Goal: Information Seeking & Learning: Learn about a topic

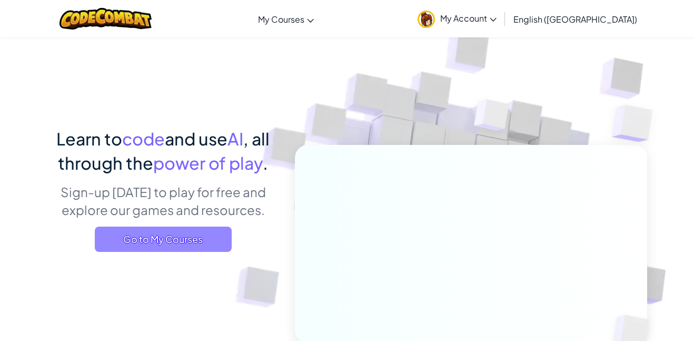
click at [129, 235] on span "Go to My Courses" at bounding box center [163, 238] width 137 height 25
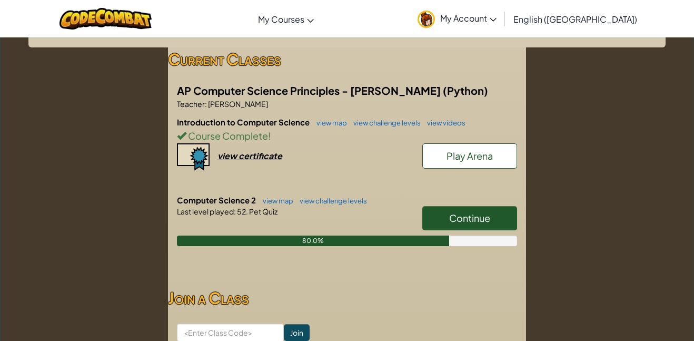
scroll to position [176, 0]
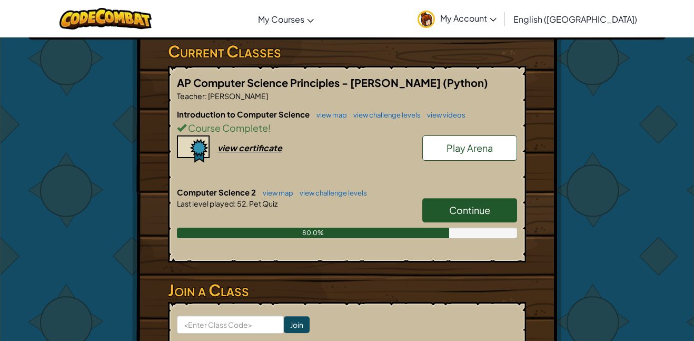
click at [446, 215] on link "Continue" at bounding box center [469, 210] width 95 height 24
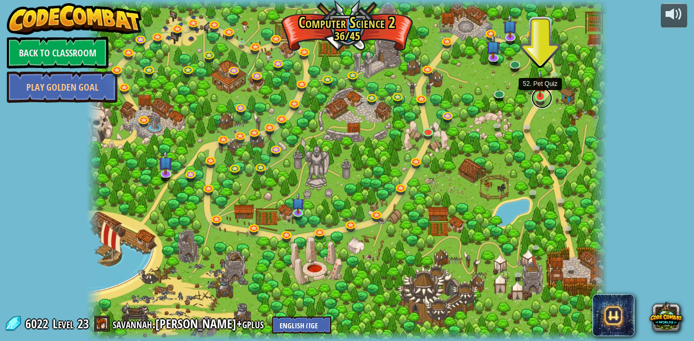
click at [541, 97] on link at bounding box center [541, 97] width 21 height 21
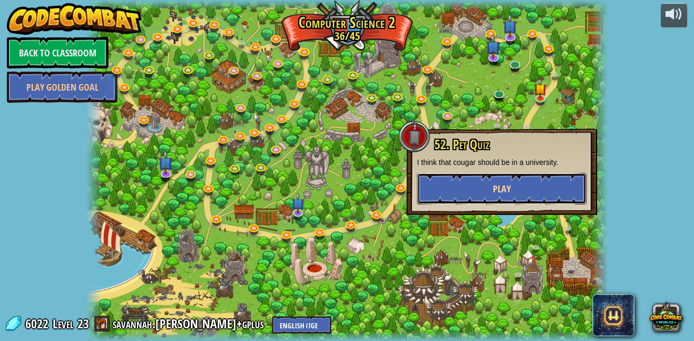
click at [524, 179] on button "Play" at bounding box center [502, 189] width 170 height 32
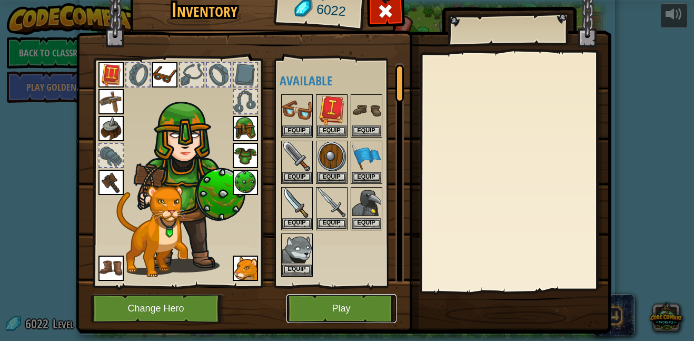
click at [341, 304] on button "Play" at bounding box center [341, 308] width 110 height 29
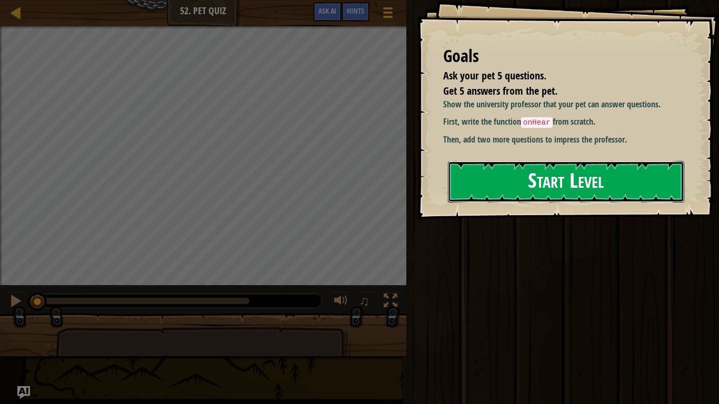
click at [586, 185] on button "Start Level" at bounding box center [566, 182] width 236 height 42
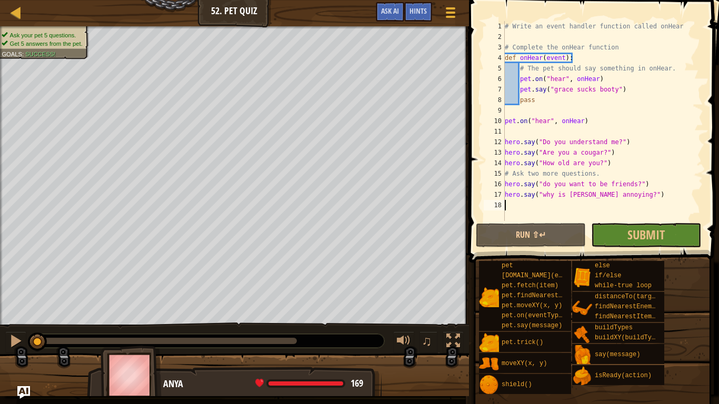
click at [545, 126] on div "# Write an event handler function called onHear # Complete the onHear function …" at bounding box center [603, 131] width 201 height 221
click at [524, 244] on button "Run ⇧↵" at bounding box center [531, 235] width 110 height 24
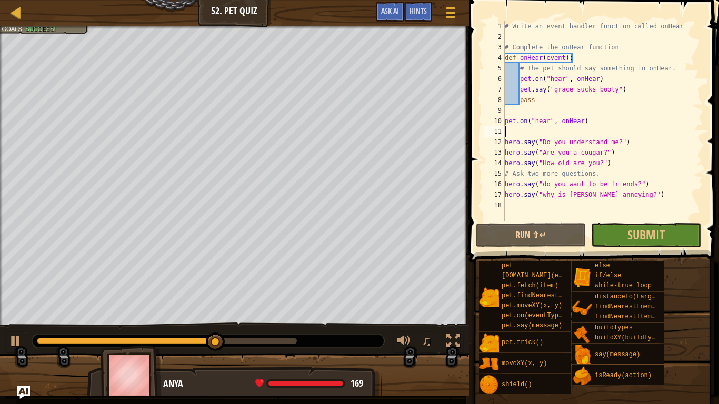
click at [585, 93] on div "# Write an event handler function called onHear # Complete the onHear function …" at bounding box center [603, 131] width 201 height 221
click at [585, 93] on div "# Write an event handler function called onHear # Complete the onHear function …" at bounding box center [603, 121] width 201 height 200
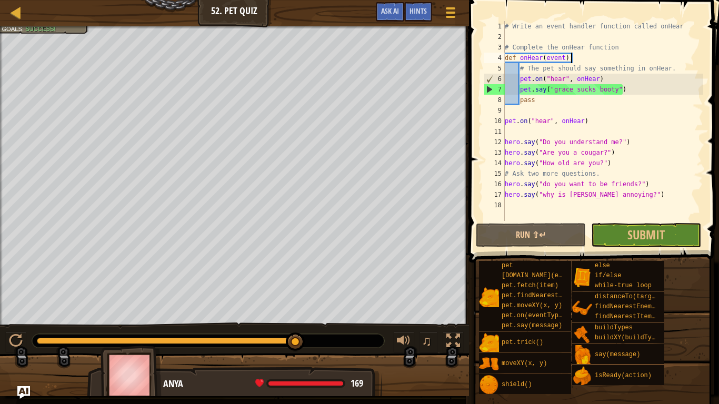
click at [576, 53] on div "# Write an event handler function called onHear # Complete the onHear function …" at bounding box center [603, 131] width 201 height 221
click at [562, 103] on div "# Write an event handler function called onHear # Complete the onHear function …" at bounding box center [603, 131] width 201 height 221
click at [575, 94] on div "# Write an event handler function called onHear # Complete the onHear function …" at bounding box center [603, 131] width 201 height 221
click at [615, 95] on div "# Write an event handler function called onHear # Complete the onHear function …" at bounding box center [603, 131] width 201 height 221
click at [615, 93] on div "# Write an event handler function called onHear # Complete the onHear function …" at bounding box center [603, 131] width 201 height 221
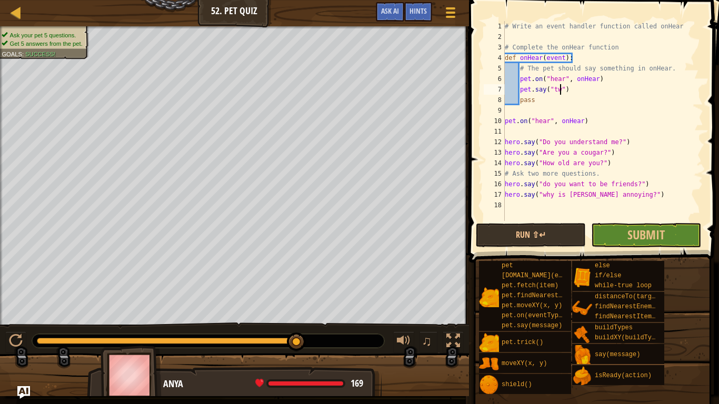
scroll to position [5, 8]
type textarea "pet.say("two")"
click at [552, 241] on button "Run ⇧↵" at bounding box center [531, 235] width 110 height 24
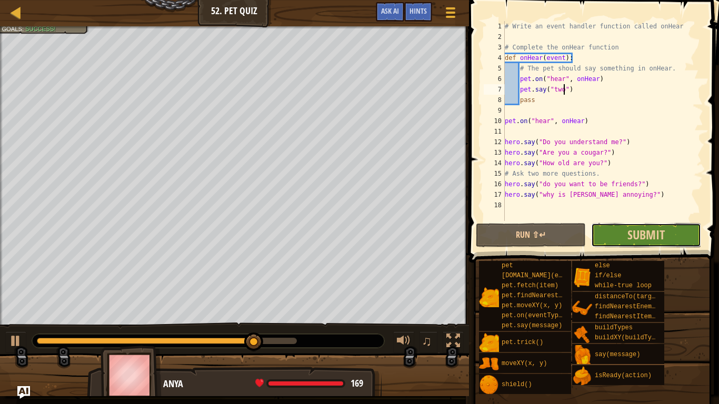
click at [685, 238] on button "Submit" at bounding box center [646, 235] width 110 height 24
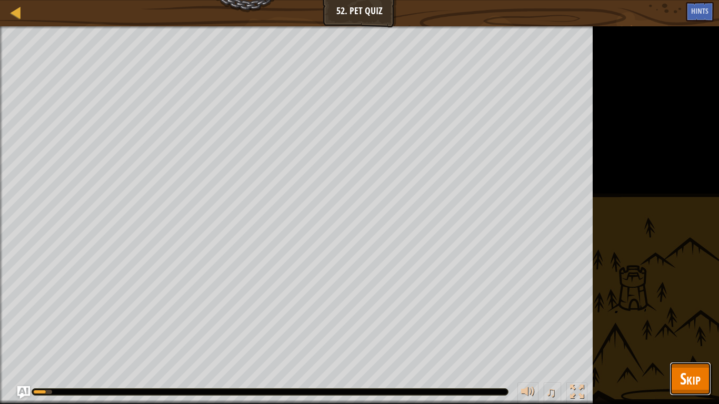
click at [693, 340] on span "Skip" at bounding box center [690, 379] width 21 height 22
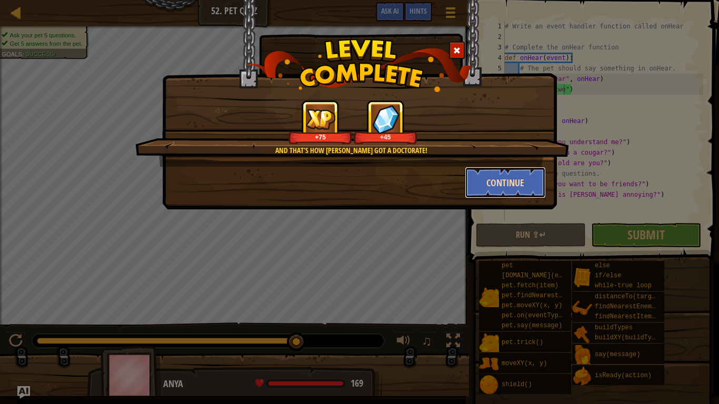
click at [526, 186] on button "Continue" at bounding box center [506, 183] width 82 height 32
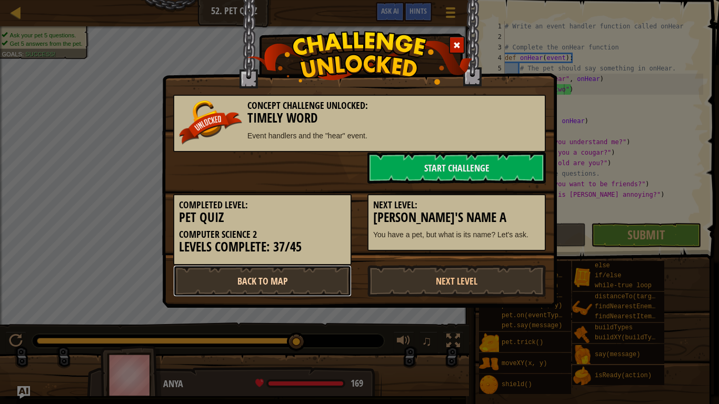
click at [294, 279] on link "Back to Map" at bounding box center [262, 281] width 178 height 32
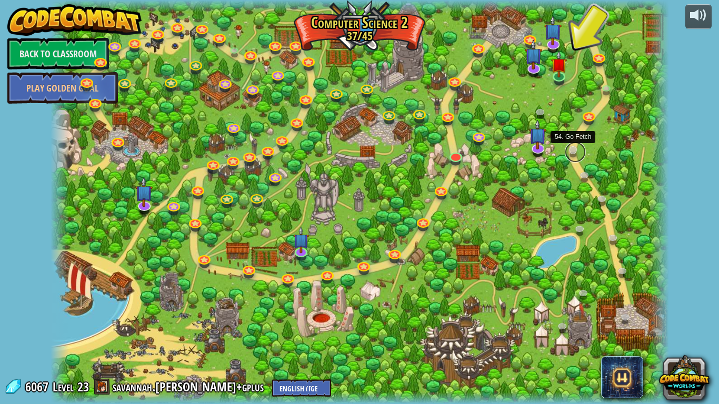
click at [573, 149] on link at bounding box center [575, 152] width 21 height 21
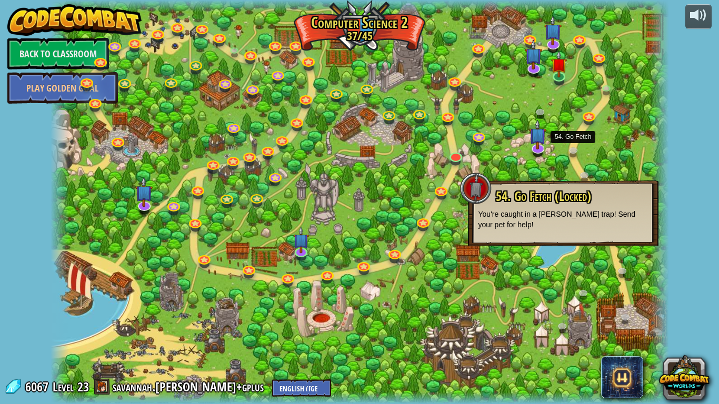
click at [606, 124] on div at bounding box center [360, 202] width 619 height 404
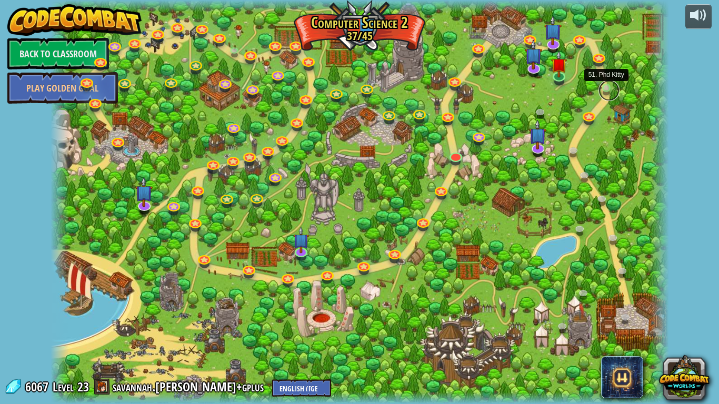
click at [608, 88] on link at bounding box center [609, 90] width 21 height 21
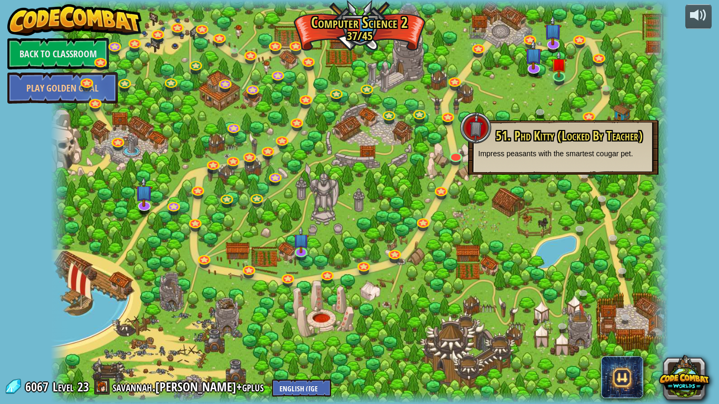
click at [603, 160] on div "51. Phd Kitty (Locked By Teacher) Impress peasants with the smartest cougar pet." at bounding box center [563, 147] width 191 height 55
click at [612, 173] on div "51. Phd Kitty (Locked By Teacher) Impress peasants with the smartest cougar pet." at bounding box center [563, 147] width 191 height 55
click at [617, 217] on div at bounding box center [360, 202] width 619 height 404
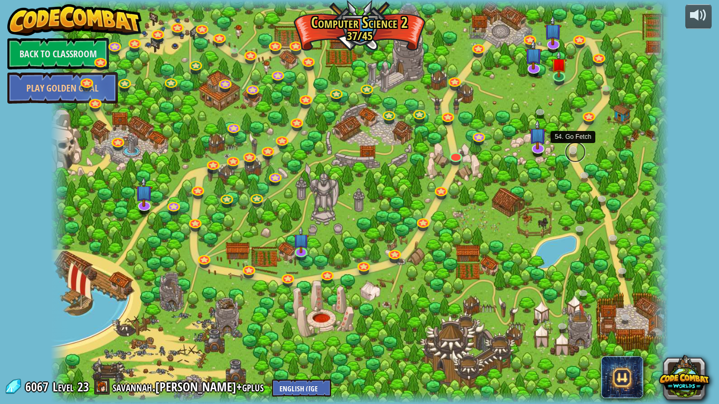
click at [572, 152] on link at bounding box center [575, 152] width 21 height 21
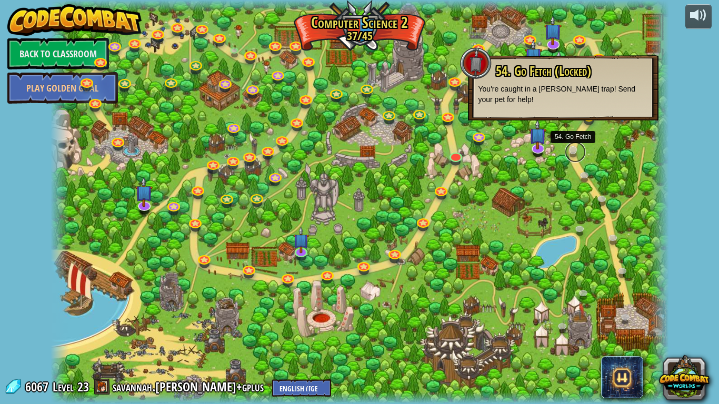
click at [572, 152] on link at bounding box center [575, 152] width 21 height 21
click at [566, 144] on div at bounding box center [360, 202] width 619 height 404
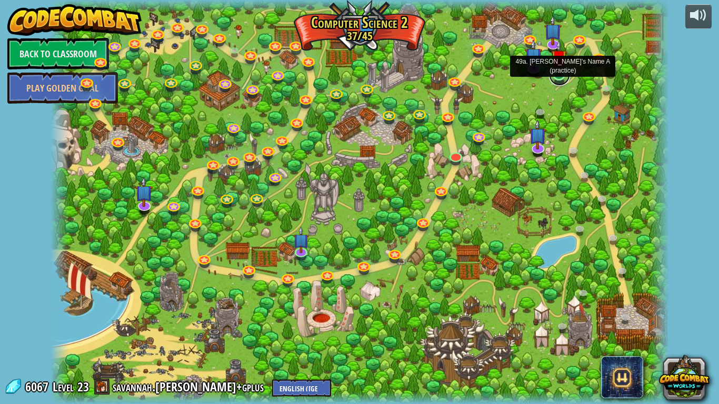
click at [561, 78] on link at bounding box center [559, 75] width 21 height 21
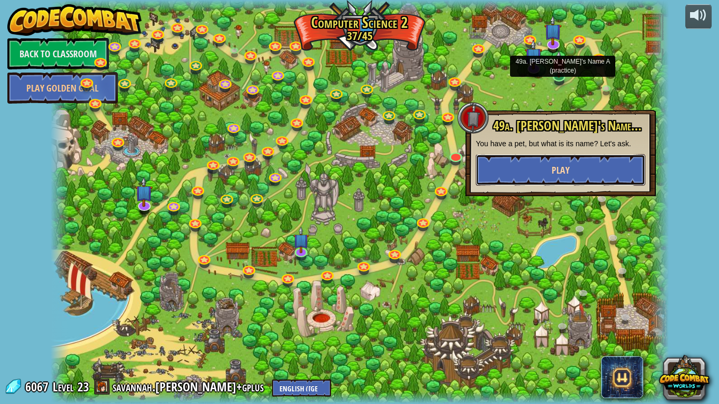
click at [565, 154] on button "Play" at bounding box center [561, 170] width 170 height 32
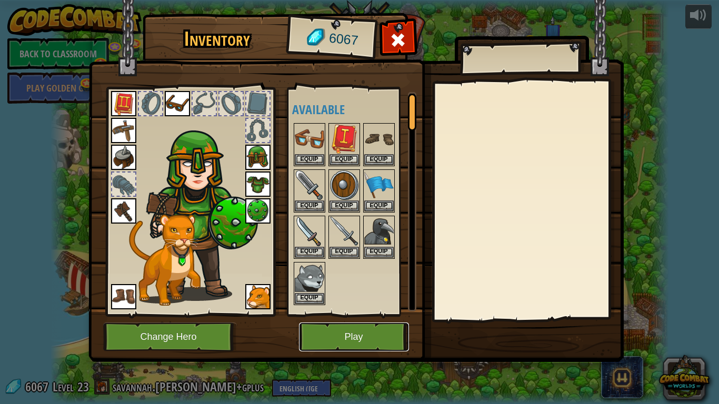
click at [383, 333] on button "Play" at bounding box center [354, 337] width 110 height 29
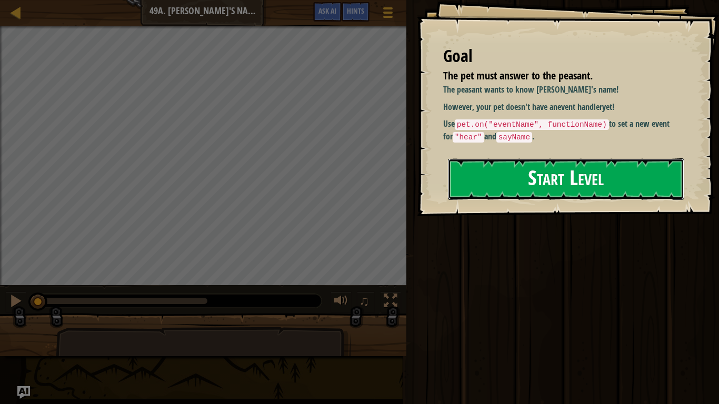
click at [476, 173] on button "Start Level" at bounding box center [566, 179] width 236 height 42
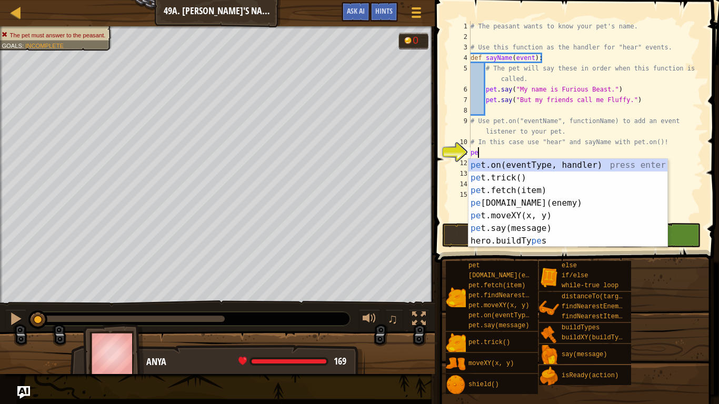
scroll to position [5, 1]
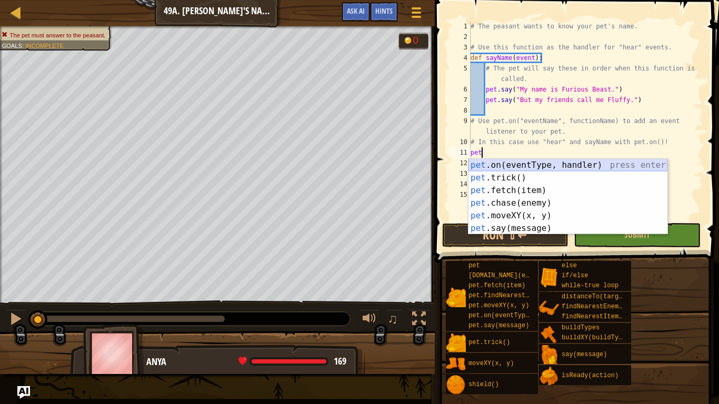
click at [525, 164] on div "pet .on(eventType, handler) press enter pet .trick() press enter pet .fetch(ite…" at bounding box center [568, 209] width 199 height 101
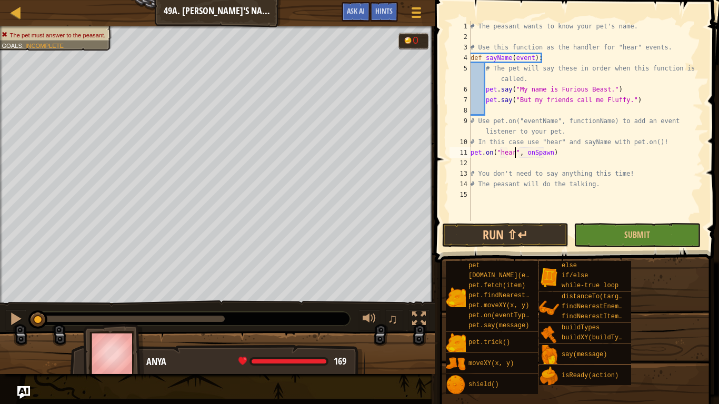
scroll to position [5, 6]
click at [537, 154] on div "# The peasant wants to know your pet's name. # Use this function as the handler…" at bounding box center [586, 131] width 235 height 221
type textarea "pet.on("hear", [PERSON_NAME])"
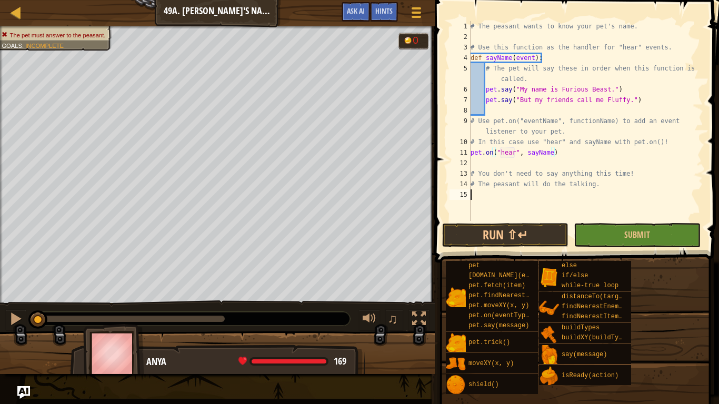
click at [546, 204] on div "# The peasant wants to know your pet's name. # Use this function as the handler…" at bounding box center [586, 131] width 235 height 221
click at [493, 240] on button "Run ⇧↵" at bounding box center [505, 235] width 126 height 24
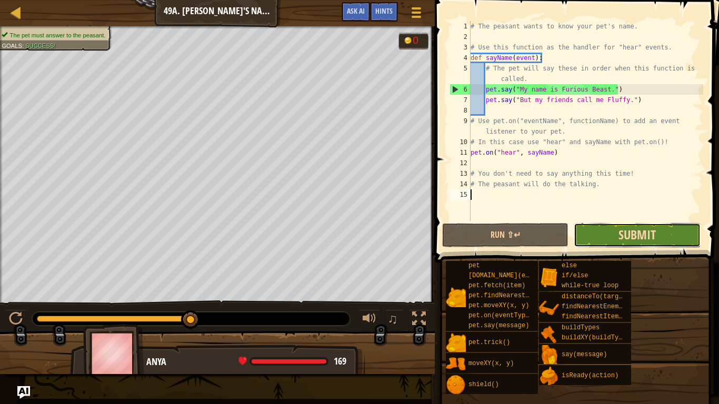
click at [637, 243] on button "Submit" at bounding box center [637, 235] width 126 height 24
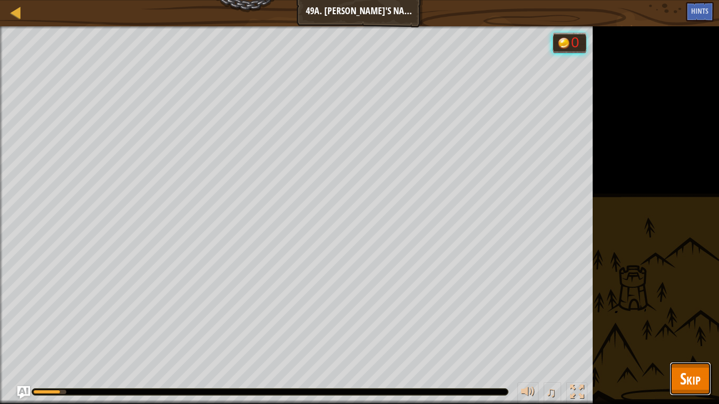
click at [693, 340] on button "Skip" at bounding box center [691, 379] width 42 height 34
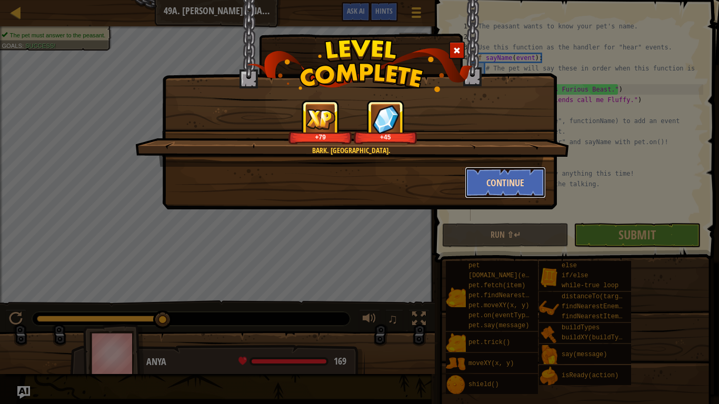
click at [525, 187] on button "Continue" at bounding box center [506, 183] width 82 height 32
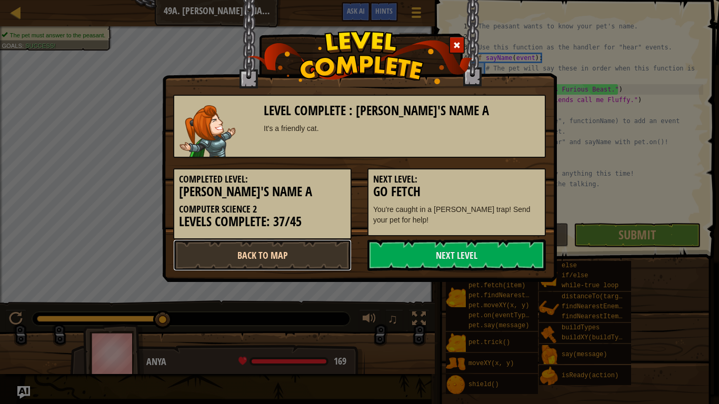
click at [318, 254] on link "Back to Map" at bounding box center [262, 256] width 178 height 32
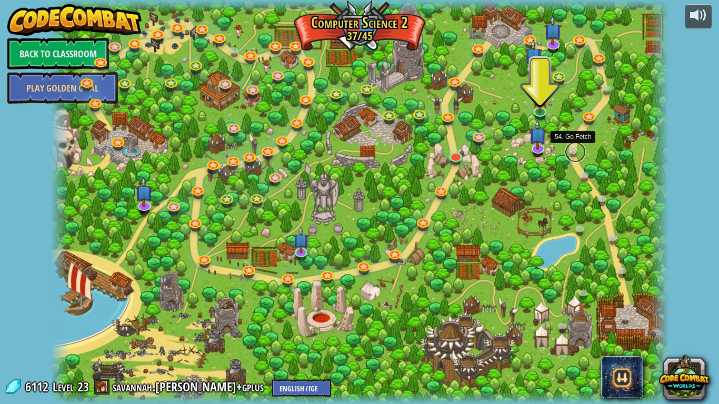
click at [572, 147] on link at bounding box center [575, 152] width 21 height 21
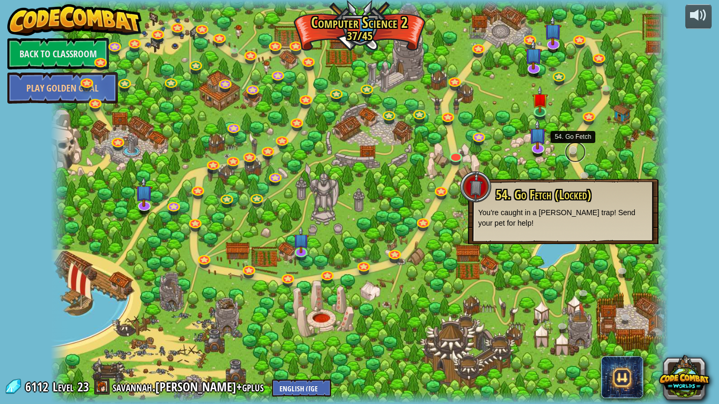
click at [572, 147] on link at bounding box center [575, 152] width 21 height 21
click at [543, 150] on link at bounding box center [538, 146] width 21 height 21
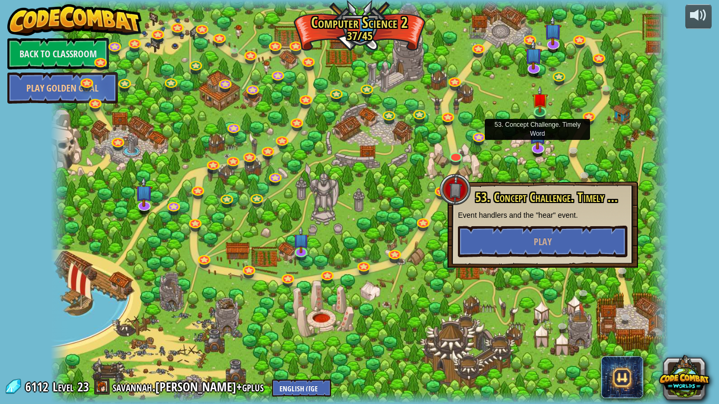
click at [561, 93] on div at bounding box center [360, 202] width 619 height 404
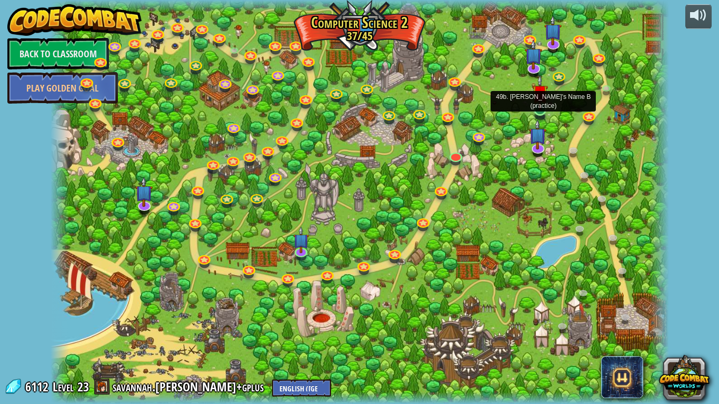
click at [542, 109] on img at bounding box center [540, 93] width 16 height 36
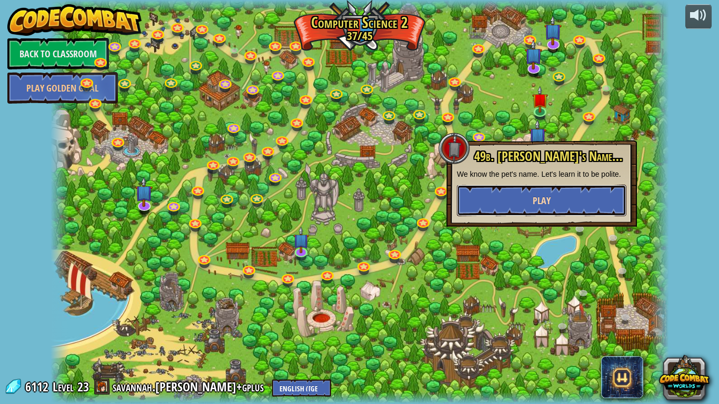
click at [536, 196] on span "Play" at bounding box center [542, 200] width 18 height 13
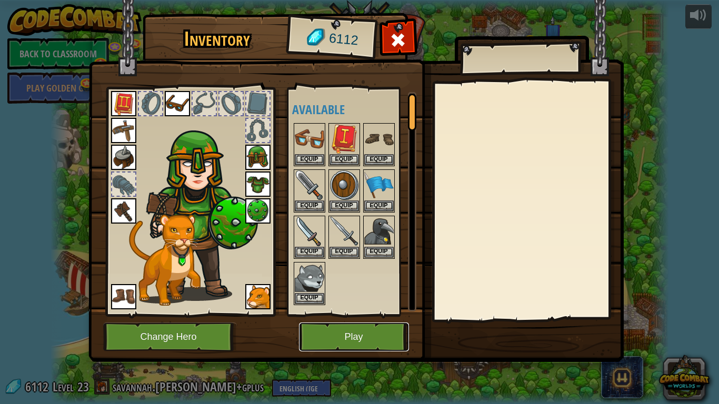
click at [332, 326] on button "Play" at bounding box center [354, 337] width 110 height 29
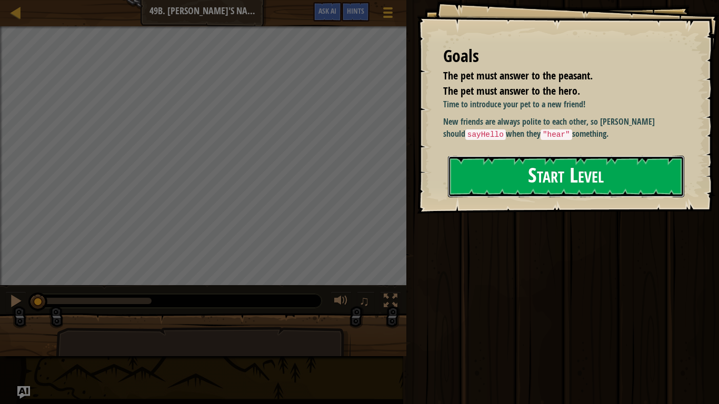
click at [578, 167] on button "Start Level" at bounding box center [566, 177] width 236 height 42
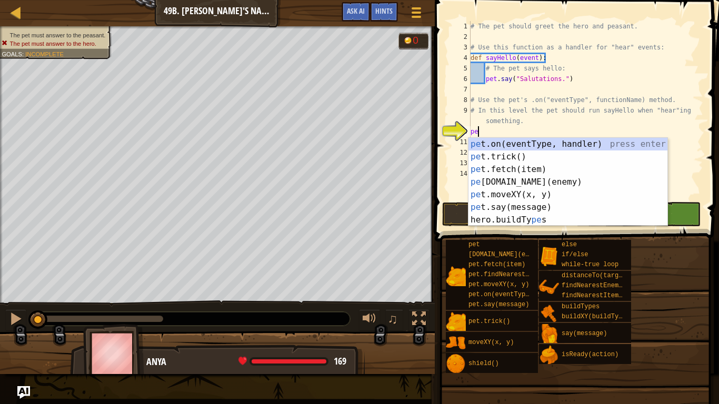
scroll to position [5, 1]
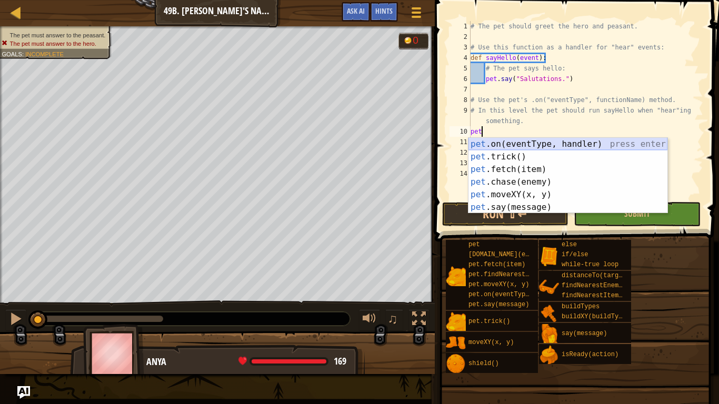
click at [577, 147] on div "pet .on(eventType, handler) press enter pet .trick() press enter pet .fetch(ite…" at bounding box center [568, 188] width 199 height 101
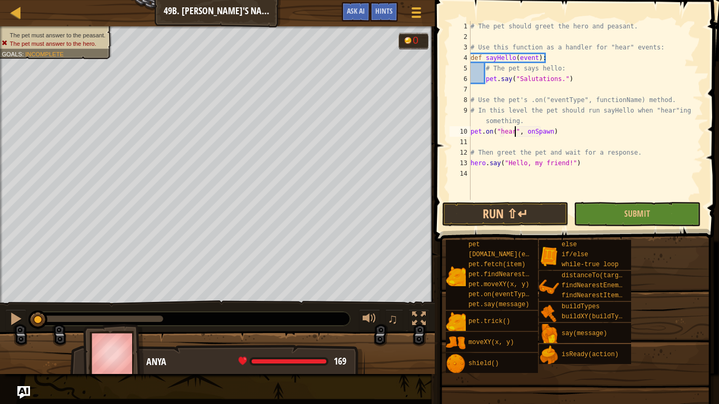
scroll to position [5, 6]
click at [537, 134] on div "# The pet should greet the hero and peasant. # Use this function as a handler f…" at bounding box center [586, 121] width 235 height 200
type textarea "pet.on("hear", [PERSON_NAME])"
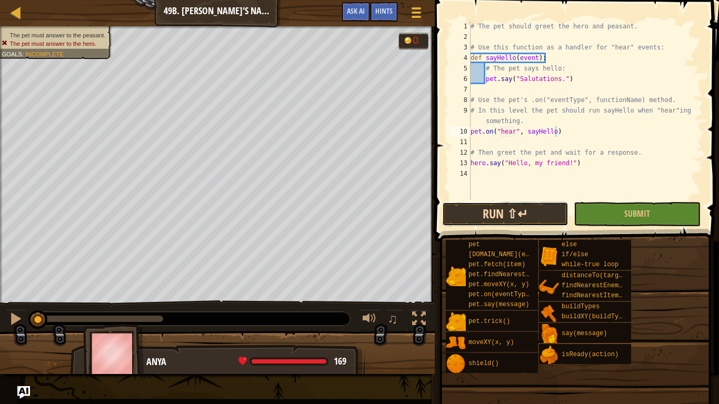
click at [525, 214] on button "Run ⇧↵" at bounding box center [505, 214] width 126 height 24
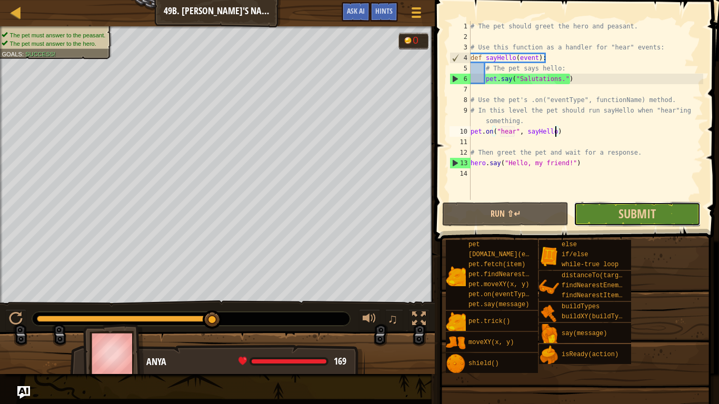
click at [641, 223] on button "Submit" at bounding box center [637, 214] width 126 height 24
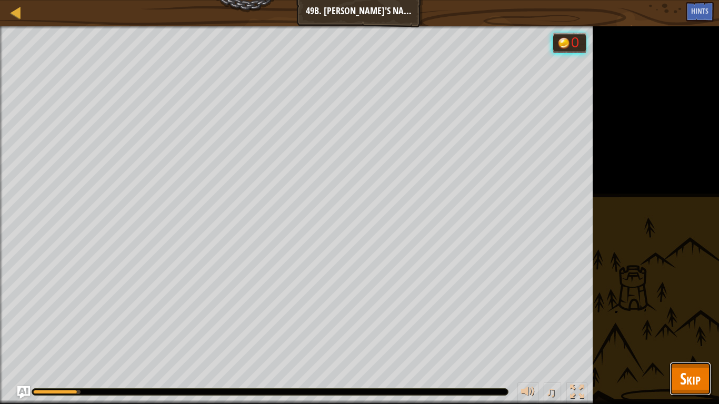
click at [693, 340] on span "Skip" at bounding box center [690, 379] width 21 height 22
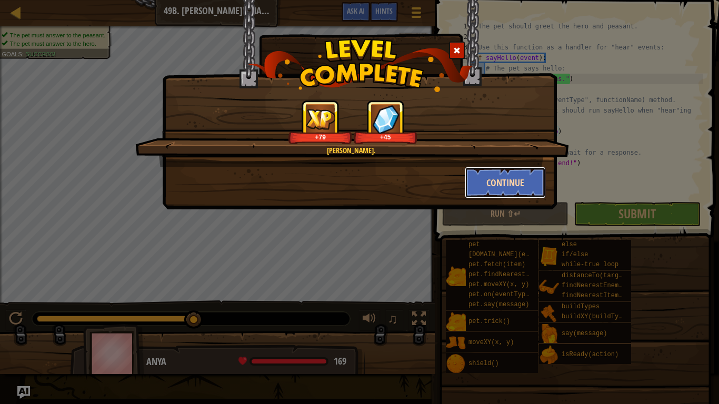
click at [510, 194] on button "Continue" at bounding box center [506, 183] width 82 height 32
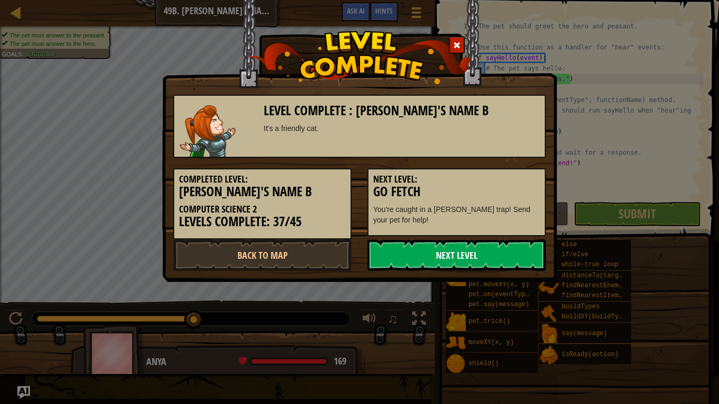
click at [493, 254] on link "Next Level" at bounding box center [456, 256] width 178 height 32
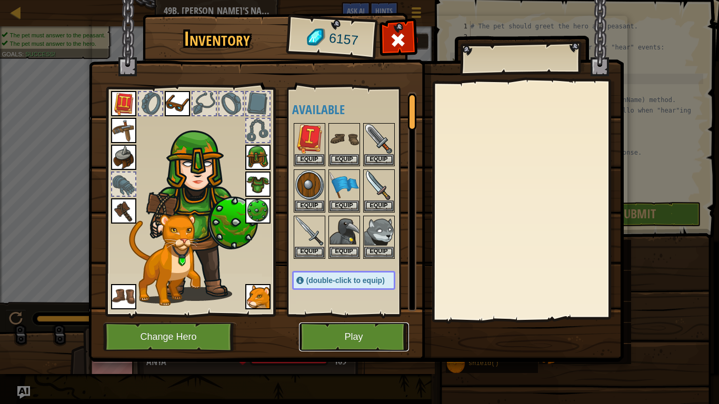
click at [377, 337] on button "Play" at bounding box center [354, 337] width 110 height 29
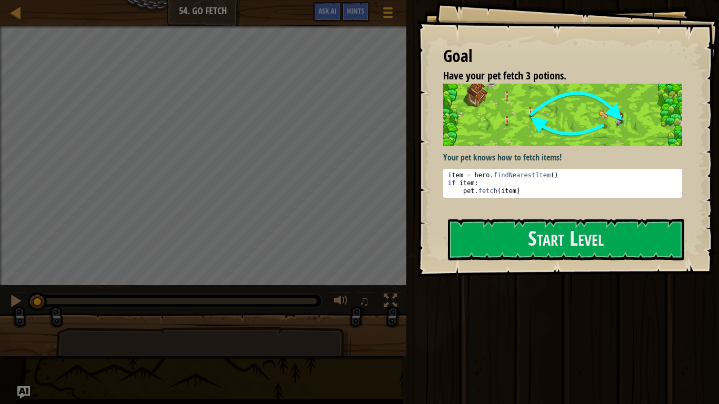
click at [552, 272] on div at bounding box center [566, 283] width 236 height 24
click at [551, 225] on button "Start Level" at bounding box center [566, 240] width 236 height 42
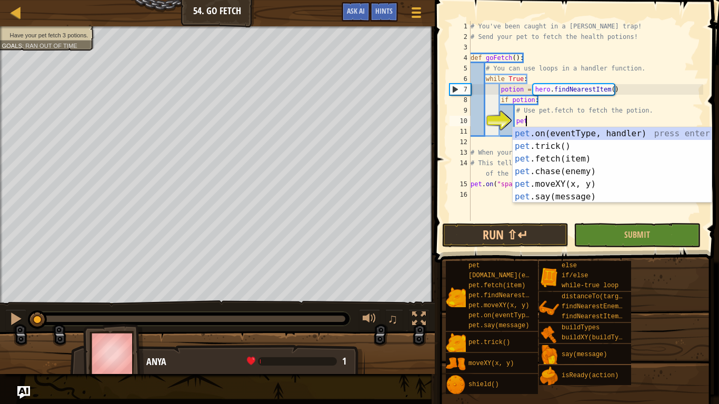
scroll to position [5, 7]
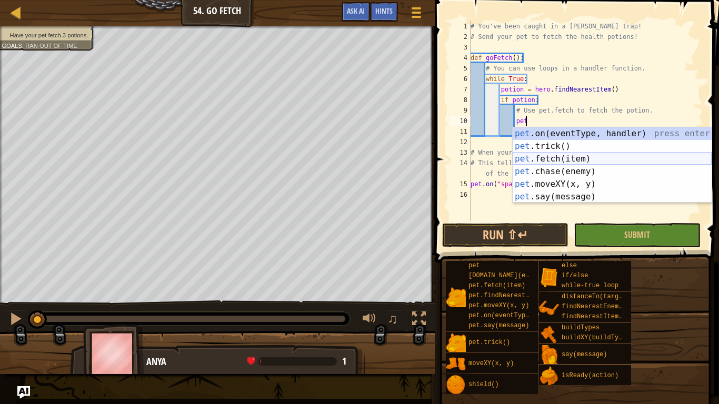
click at [553, 167] on div "pet .on(eventType, handler) press enter pet .trick() press enter pet .fetch(ite…" at bounding box center [612, 177] width 199 height 101
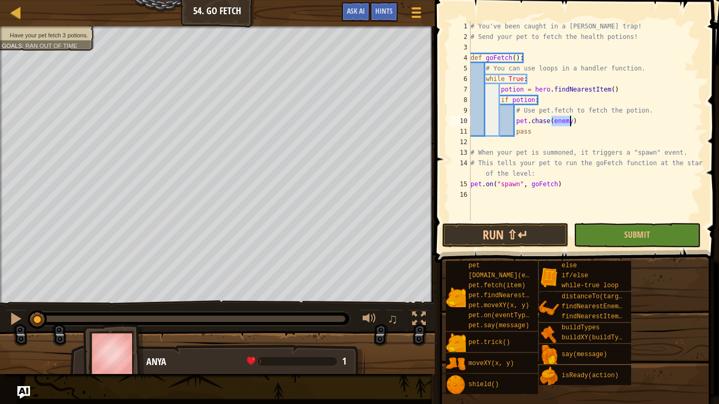
click at [540, 122] on div "# You've been caught in a [PERSON_NAME] trap! # Send your pet to fetch the heal…" at bounding box center [586, 131] width 235 height 221
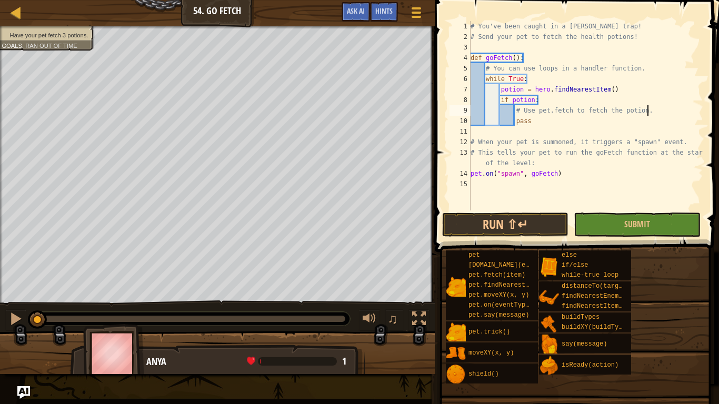
click at [659, 114] on div "# You've been caught in a [PERSON_NAME] trap! # Send your pet to fetch the heal…" at bounding box center [586, 126] width 235 height 211
type textarea "# Use pet.fetch to fetch the potion."
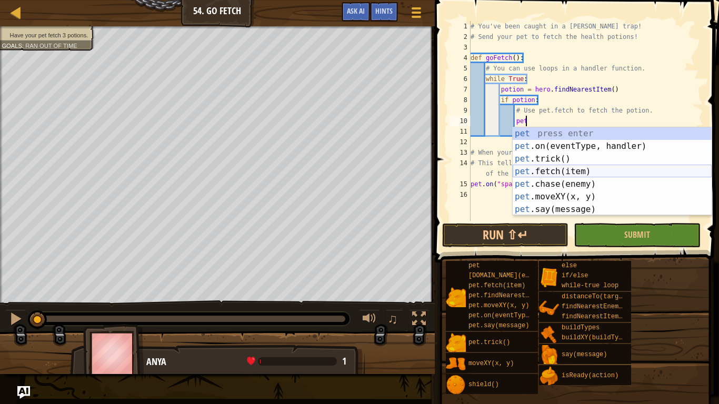
click at [654, 175] on div "pet press enter pet .on(eventType, handler) press enter pet .trick() press ente…" at bounding box center [612, 184] width 199 height 114
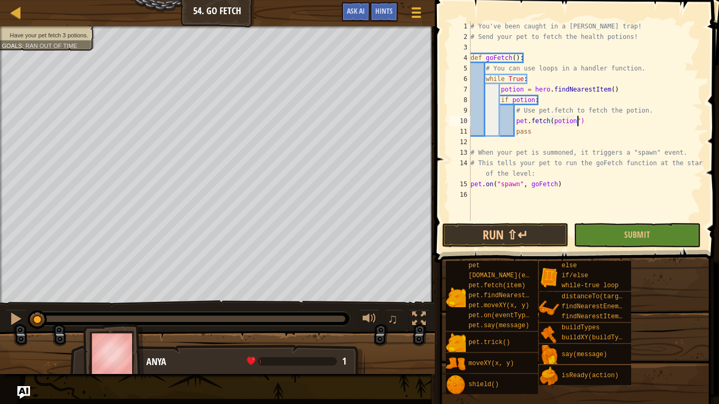
scroll to position [5, 15]
click at [553, 122] on div "# You've been caught in a [PERSON_NAME] trap! # Send your pet to fetch the heal…" at bounding box center [586, 131] width 235 height 221
click at [553, 162] on div "# You've been caught in a [PERSON_NAME] trap! # Send your pet to fetch the heal…" at bounding box center [586, 131] width 235 height 221
click at [532, 234] on button "Run ⇧↵" at bounding box center [505, 235] width 126 height 24
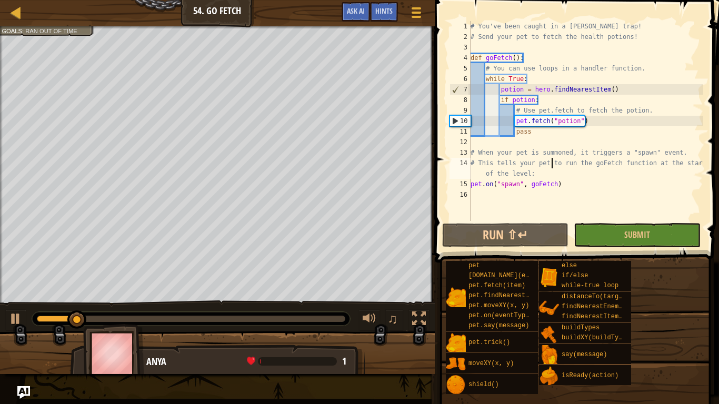
click at [484, 96] on div "# You've been caught in a [PERSON_NAME] trap! # Send your pet to fetch the heal…" at bounding box center [586, 131] width 235 height 221
click at [510, 246] on button "Run ⇧↵" at bounding box center [505, 235] width 126 height 24
click at [338, 316] on div "0:29.2 Now: 0:05.9 Max: 0:29.9" at bounding box center [191, 319] width 309 height 6
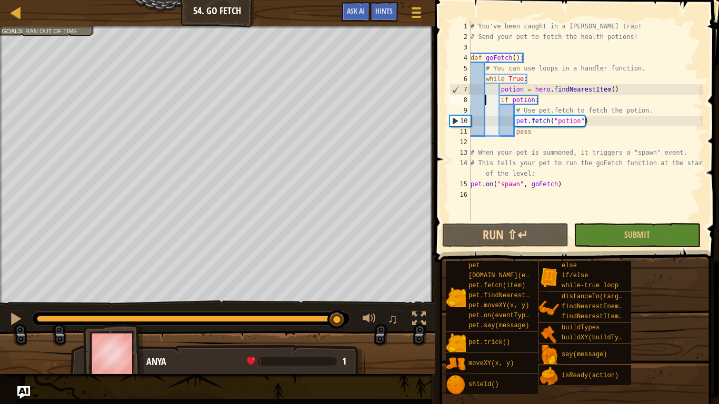
click at [562, 124] on div "# You've been caught in a [PERSON_NAME] trap! # Send your pet to fetch the heal…" at bounding box center [586, 131] width 235 height 221
click at [560, 124] on div "# You've been caught in a [PERSON_NAME] trap! # Send your pet to fetch the heal…" at bounding box center [586, 121] width 235 height 200
drag, startPoint x: 593, startPoint y: 127, endPoint x: 552, endPoint y: 121, distance: 41.5
click at [552, 121] on div "# You've been caught in a [PERSON_NAME] trap! # Send your pet to fetch the heal…" at bounding box center [586, 131] width 235 height 221
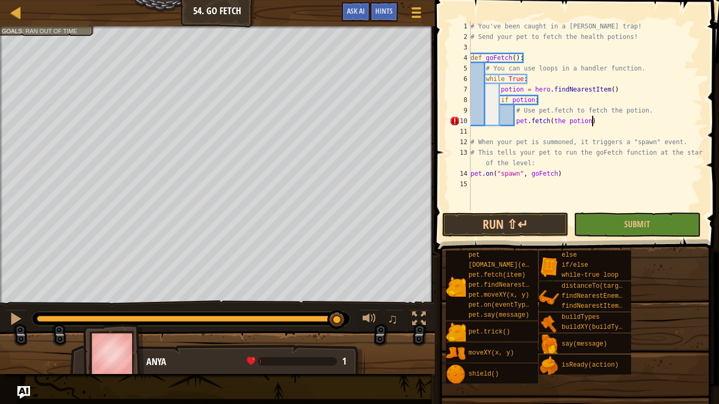
scroll to position [5, 17]
click at [505, 224] on button "Run ⇧↵" at bounding box center [505, 225] width 126 height 24
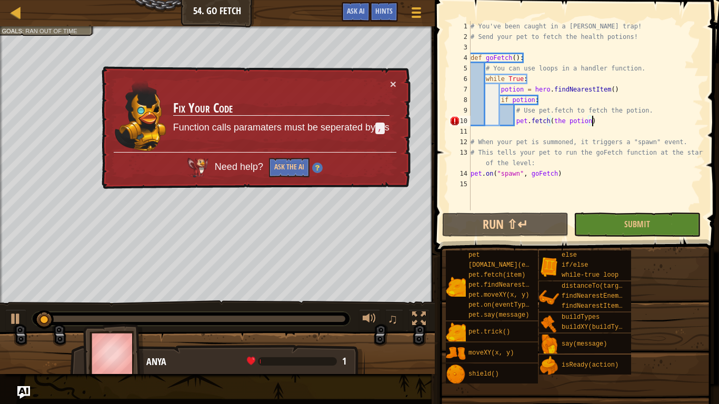
click at [567, 121] on div "# You've been caught in a [PERSON_NAME] trap! # Send your pet to fetch the heal…" at bounding box center [586, 126] width 235 height 211
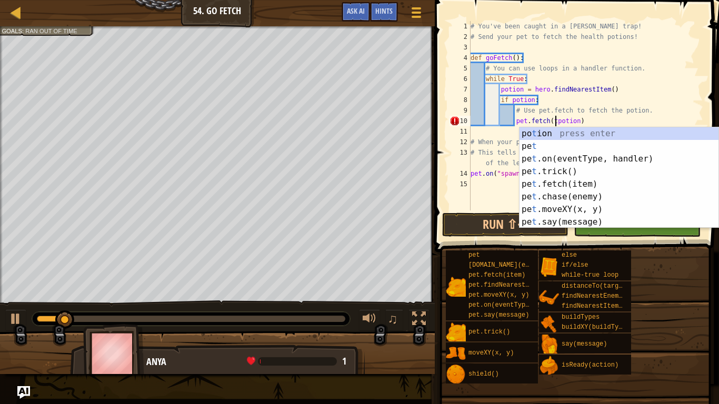
type textarea "pet.fetch(potion)"
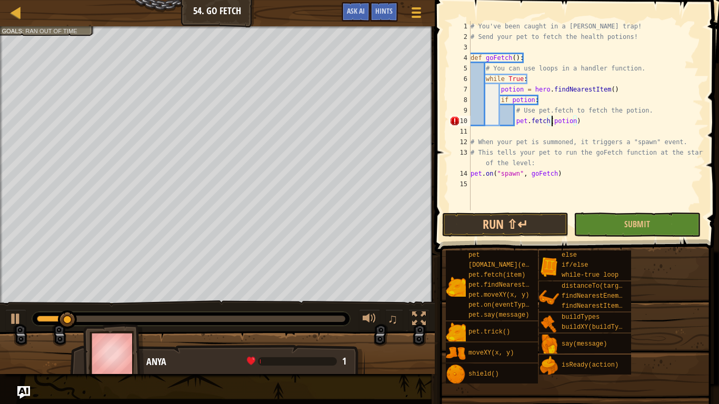
scroll to position [5, 15]
click at [535, 228] on button "Run ⇧↵" at bounding box center [505, 225] width 126 height 24
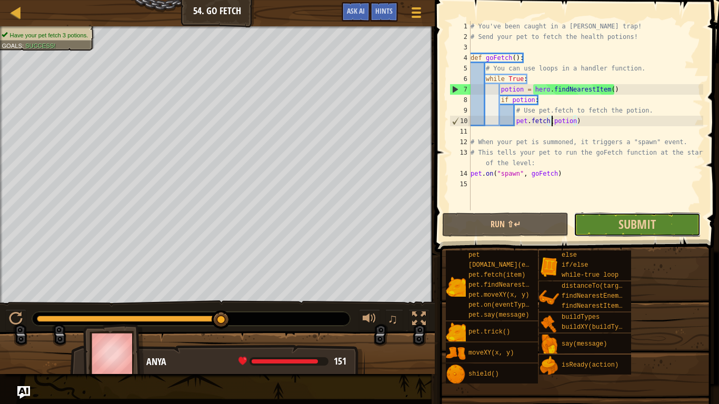
click at [667, 220] on button "Submit" at bounding box center [637, 225] width 126 height 24
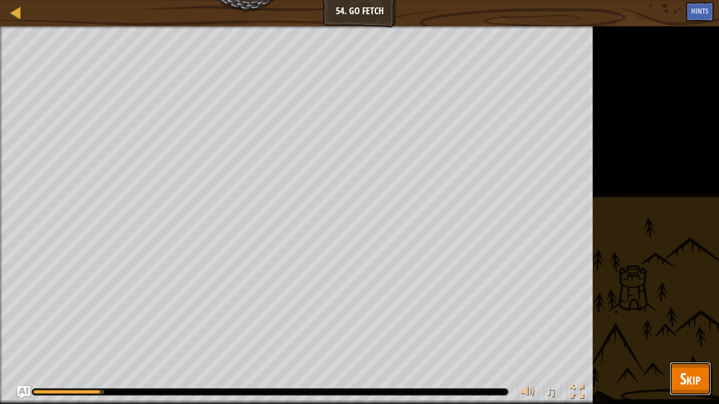
click at [687, 340] on span "Skip" at bounding box center [690, 379] width 21 height 22
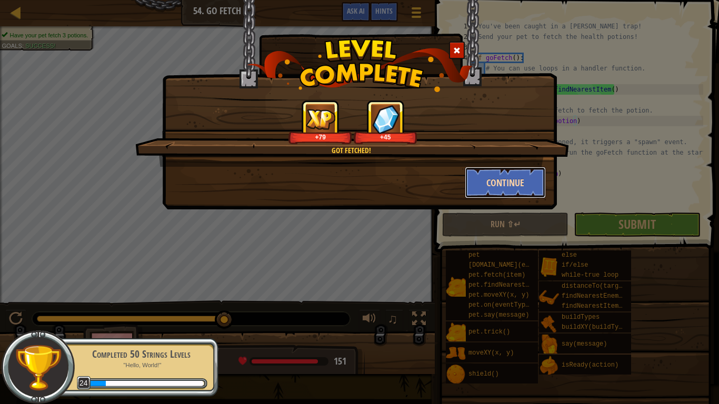
click at [483, 187] on button "Continue" at bounding box center [506, 183] width 82 height 32
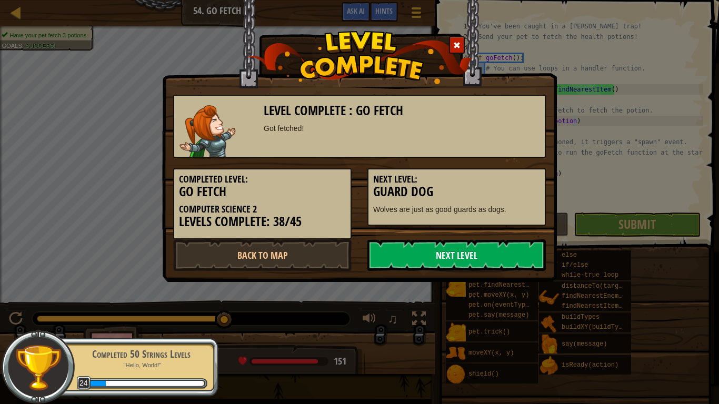
click at [423, 251] on link "Next Level" at bounding box center [456, 256] width 178 height 32
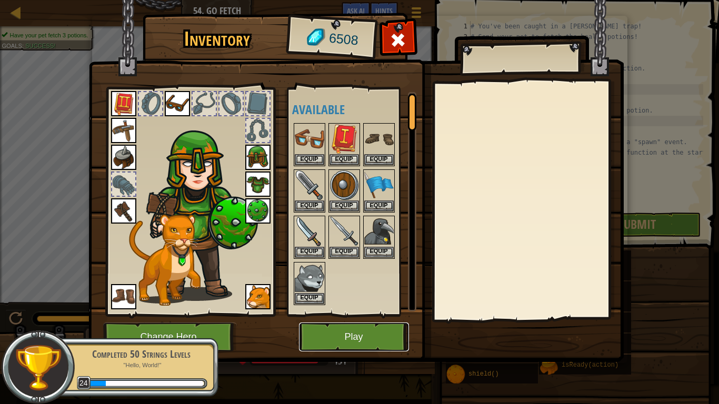
click at [369, 340] on button "Play" at bounding box center [354, 337] width 110 height 29
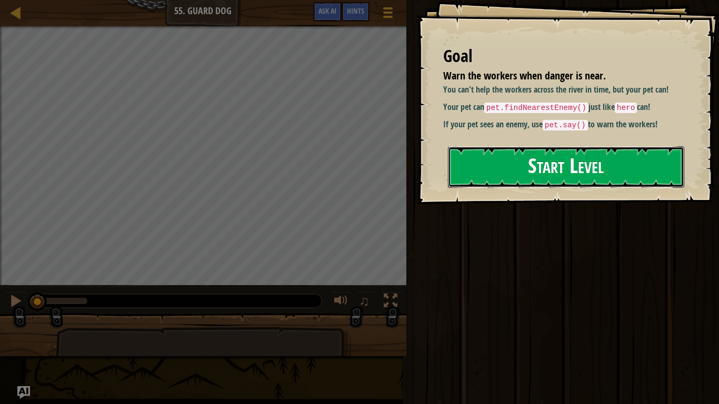
click at [534, 184] on button "Start Level" at bounding box center [566, 167] width 236 height 42
click at [508, 183] on button "Start Level" at bounding box center [566, 167] width 236 height 42
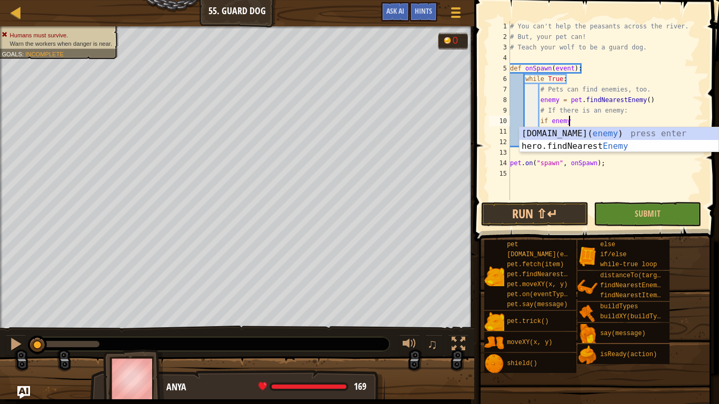
type textarea "if enemy:"
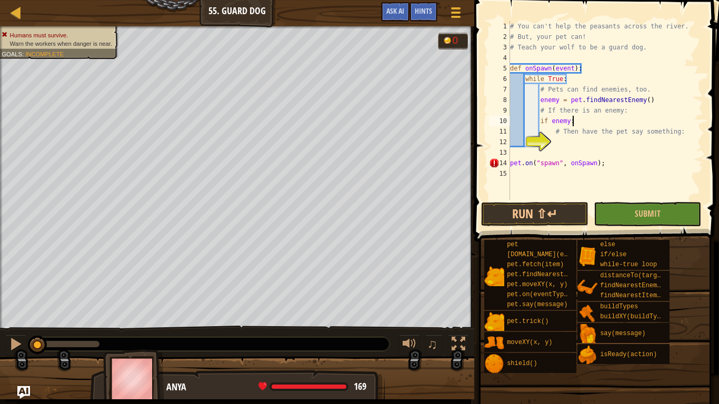
click at [565, 141] on div "# You can't help the peasants across the river. # But, your pet can! # Teach yo…" at bounding box center [605, 121] width 195 height 200
click at [588, 123] on div "# You can't help the peasants across the river. # But, your pet can! # Teach yo…" at bounding box center [605, 121] width 195 height 200
type textarea "if enemy:"
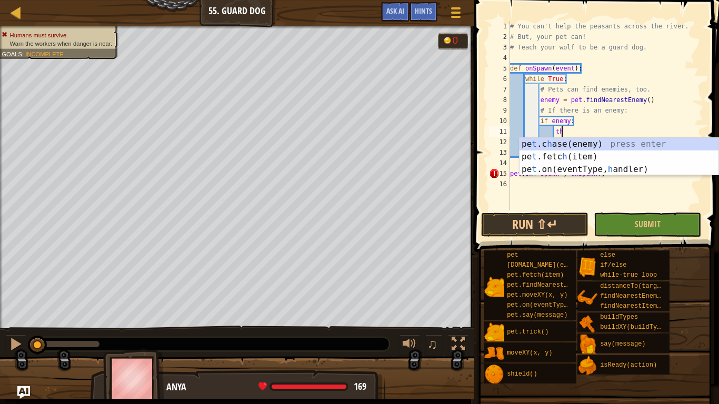
type textarea "t"
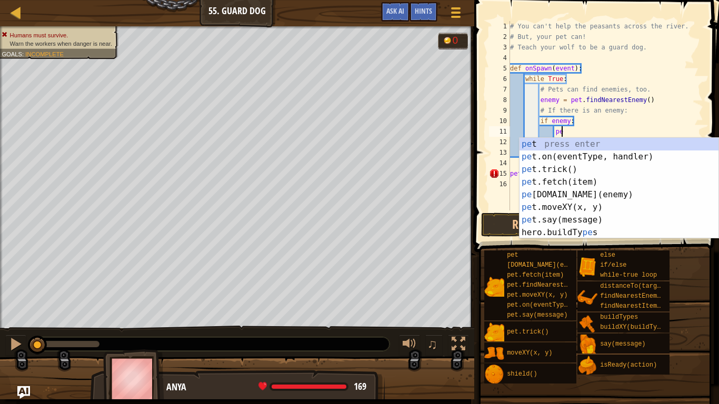
scroll to position [5, 7]
click at [582, 220] on div "pet press enter pet .on(eventType, handler) press enter pet .trick() press ente…" at bounding box center [619, 201] width 199 height 126
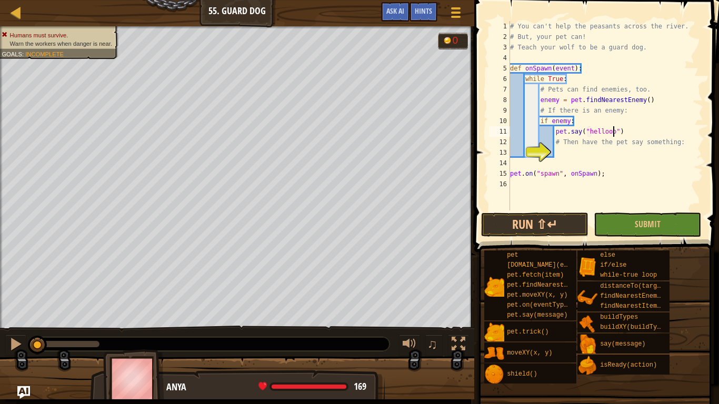
scroll to position [5, 15]
type textarea "pet.say("helloooo")"
click at [557, 218] on button "Run ⇧↵" at bounding box center [534, 225] width 107 height 24
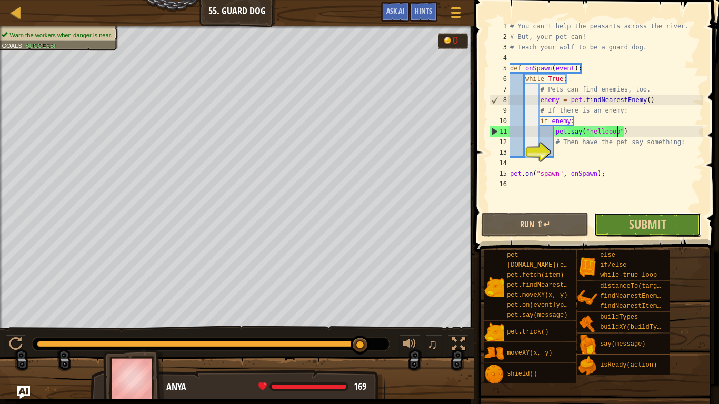
click at [619, 232] on button "Submit" at bounding box center [647, 225] width 107 height 24
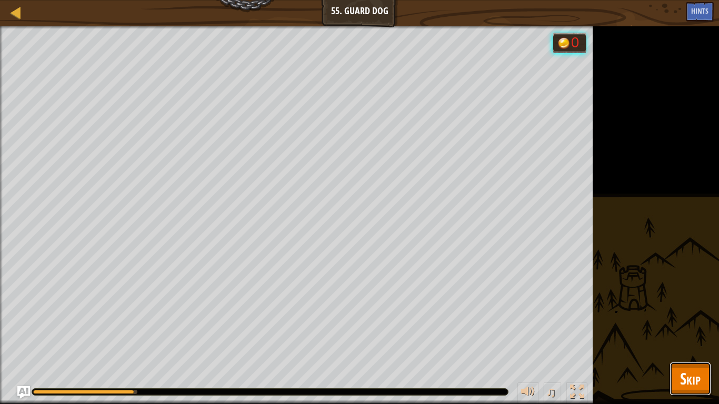
click at [690, 340] on span "Skip" at bounding box center [690, 379] width 21 height 22
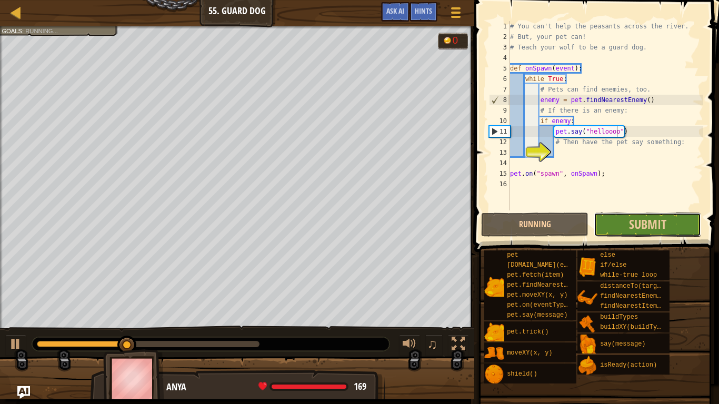
click at [667, 230] on button "Submit" at bounding box center [647, 225] width 107 height 24
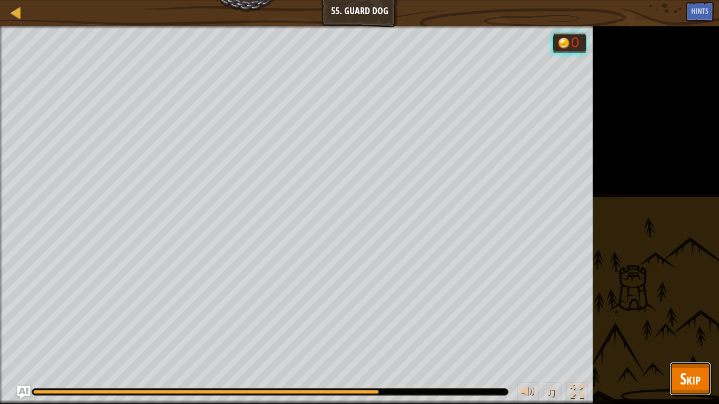
click at [693, 340] on button "Skip" at bounding box center [691, 379] width 42 height 34
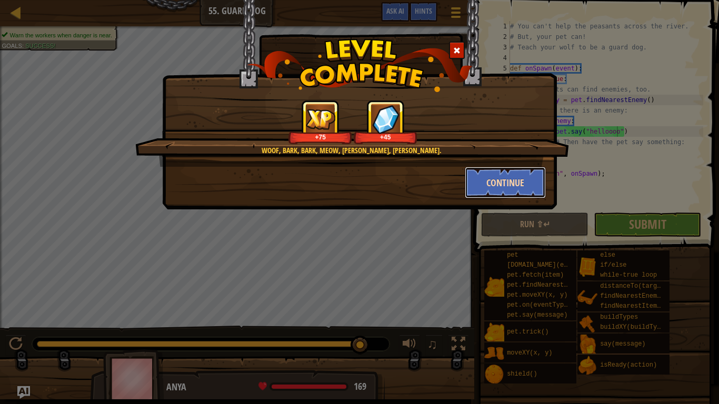
click at [519, 178] on button "Continue" at bounding box center [506, 183] width 82 height 32
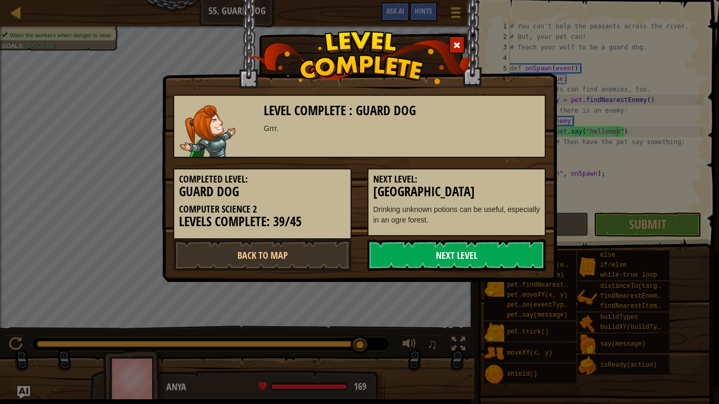
click at [508, 261] on link "Next Level" at bounding box center [456, 256] width 178 height 32
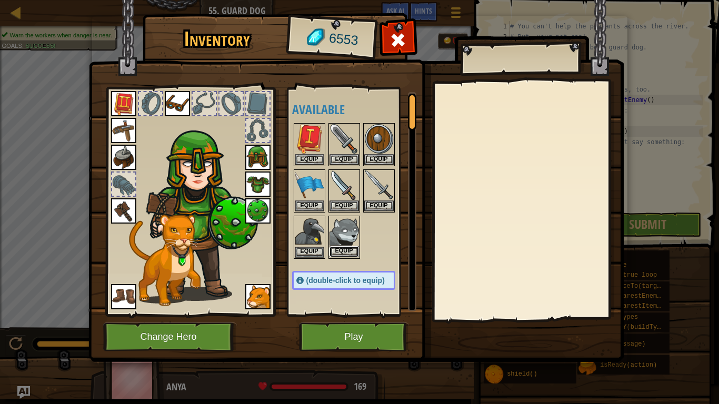
click at [347, 253] on button "Equip" at bounding box center [344, 251] width 29 height 11
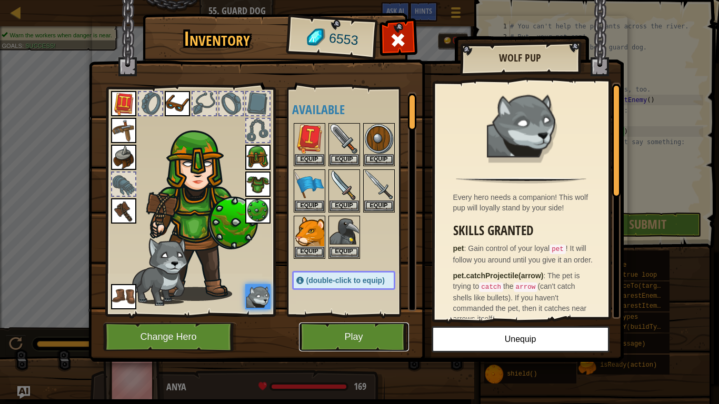
click at [350, 340] on button "Play" at bounding box center [354, 337] width 110 height 29
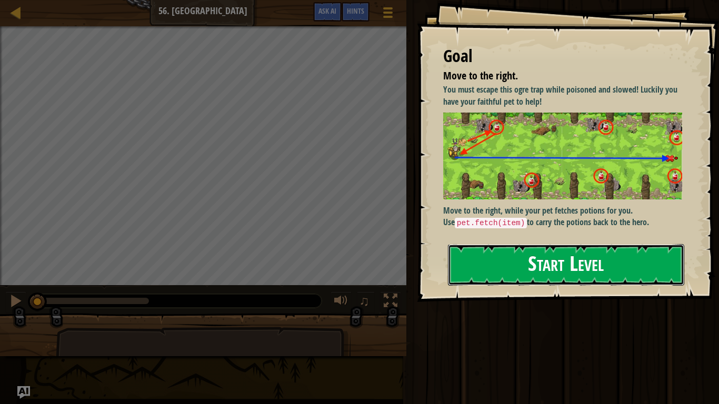
click at [505, 261] on button "Start Level" at bounding box center [566, 265] width 236 height 42
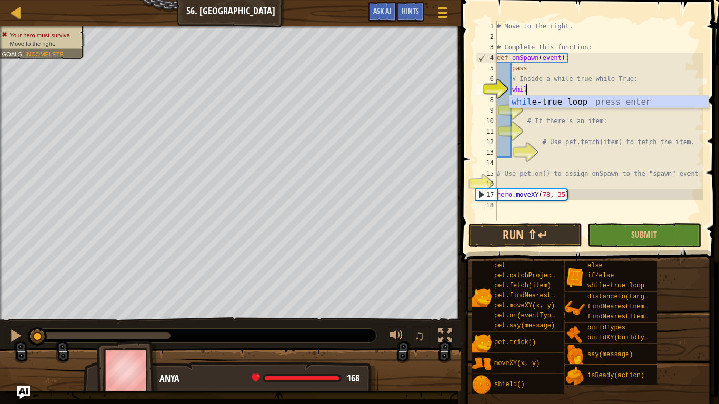
scroll to position [5, 4]
type textarea "while"
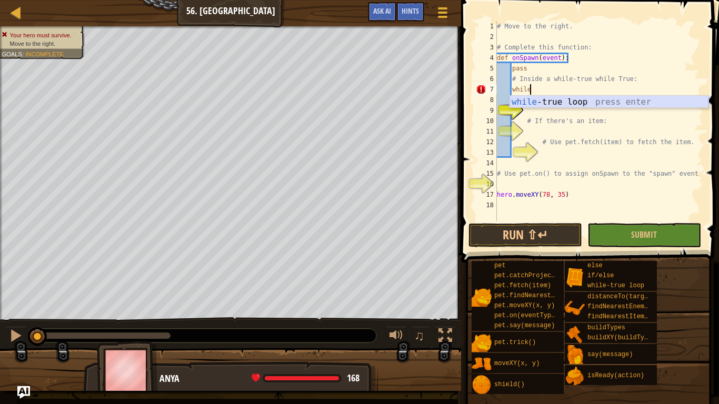
click at [585, 103] on div "while -true loop press enter" at bounding box center [609, 115] width 199 height 38
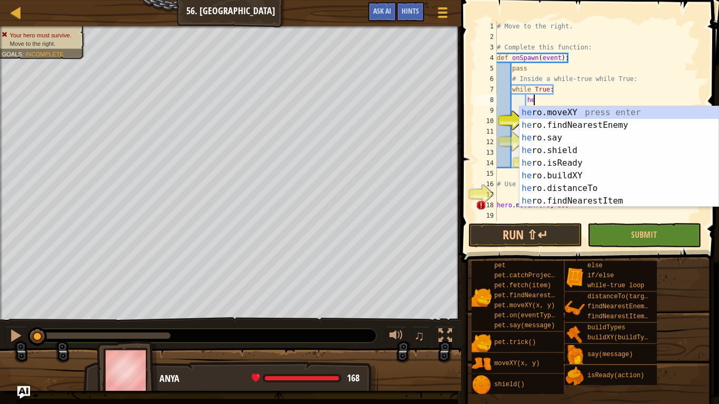
type textarea "hero"
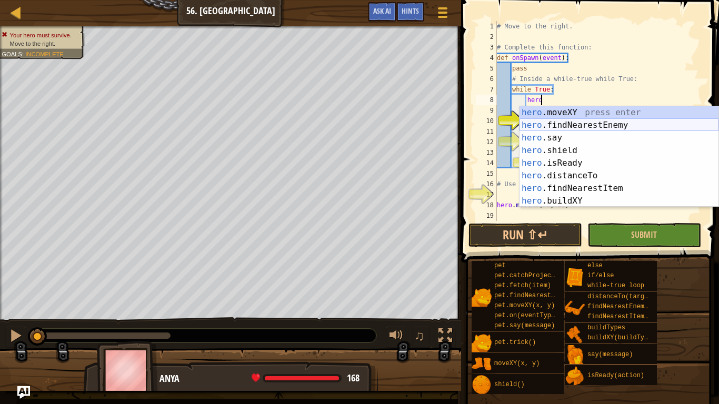
click at [584, 127] on div "hero .moveXY press enter hero .findNearestEnemy press enter hero .say press ent…" at bounding box center [619, 169] width 199 height 126
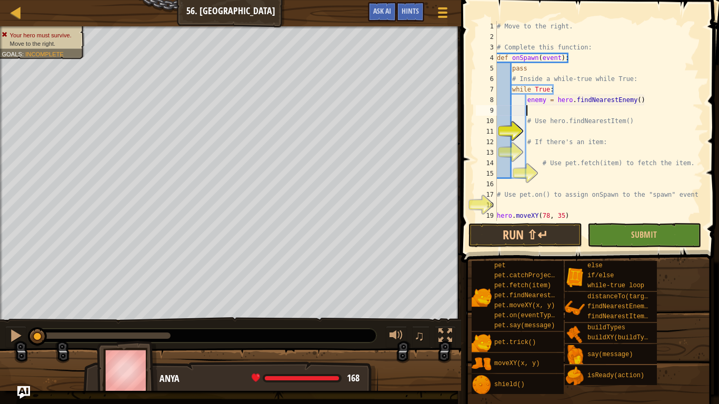
click at [571, 150] on div "# Move to the right. # Complete this function: def onSpawn ( event ) : pass # I…" at bounding box center [599, 131] width 208 height 221
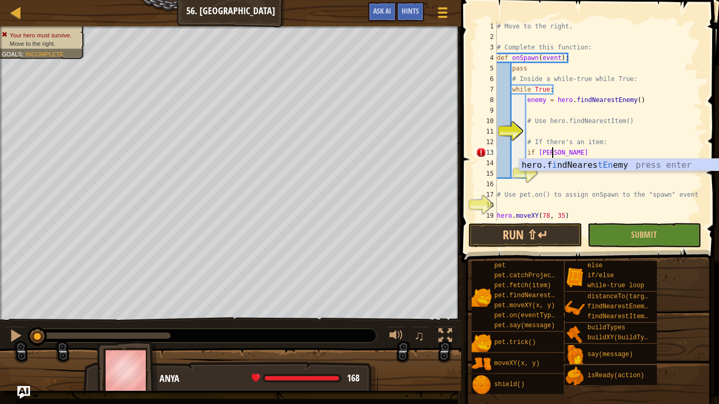
scroll to position [5, 7]
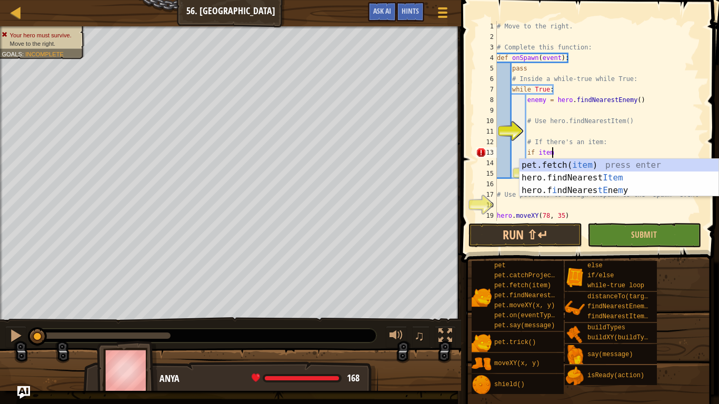
type textarea "if item:"
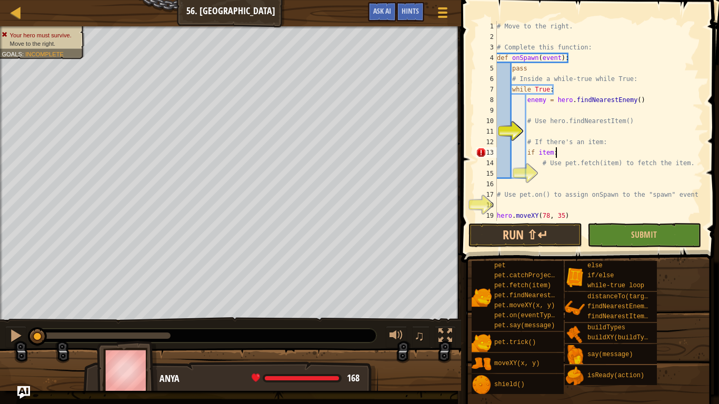
scroll to position [5, 8]
click at [566, 175] on div "# Move to the right. # Complete this function: def onSpawn ( event ) : pass # I…" at bounding box center [599, 131] width 208 height 221
click at [564, 153] on div "# Move to the right. # Complete this function: def onSpawn ( event ) : pass # I…" at bounding box center [599, 131] width 208 height 221
type textarea "if item:"
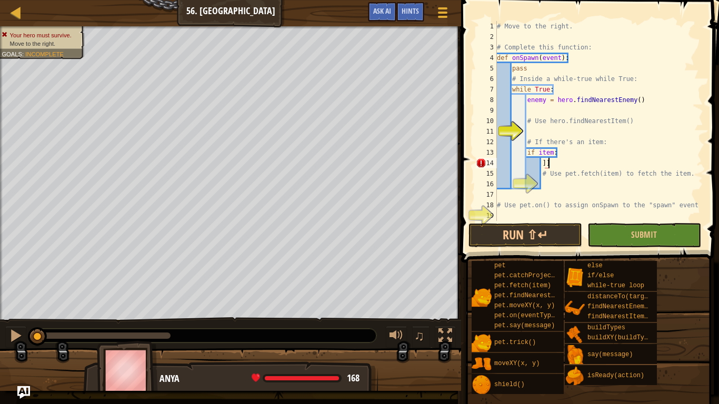
type textarea "]"
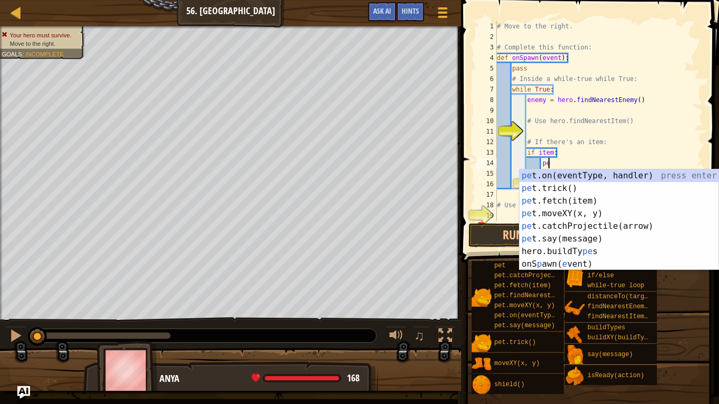
scroll to position [5, 7]
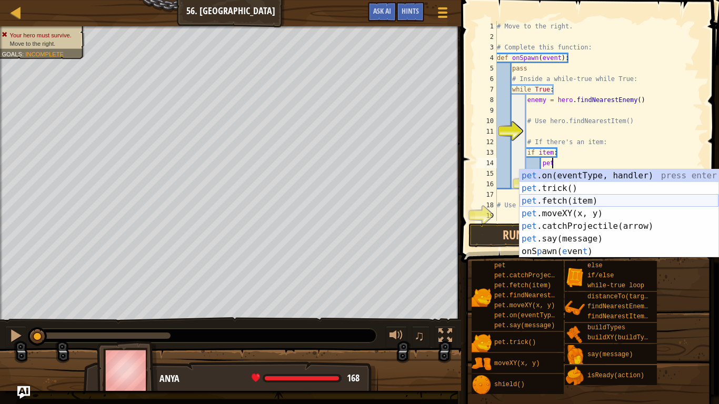
click at [574, 203] on div "pet .on(eventType, handler) press enter pet .trick() press enter pet .fetch(ite…" at bounding box center [619, 227] width 199 height 114
type textarea "pet.fetch(item)"
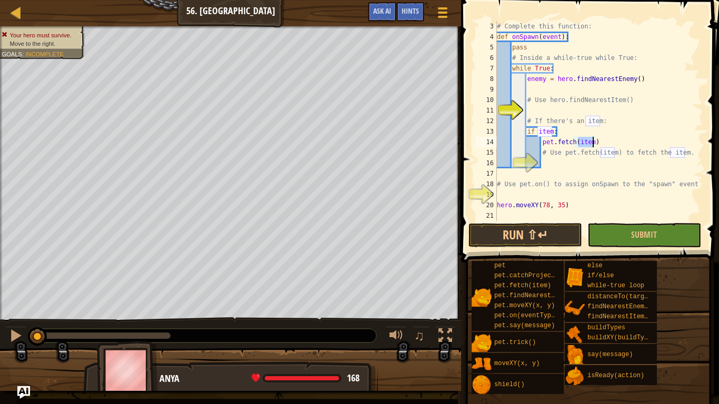
scroll to position [21, 0]
click at [584, 195] on div "# Complete this function: def onSpawn ( event ) : pass # Inside a while-true wh…" at bounding box center [599, 131] width 208 height 221
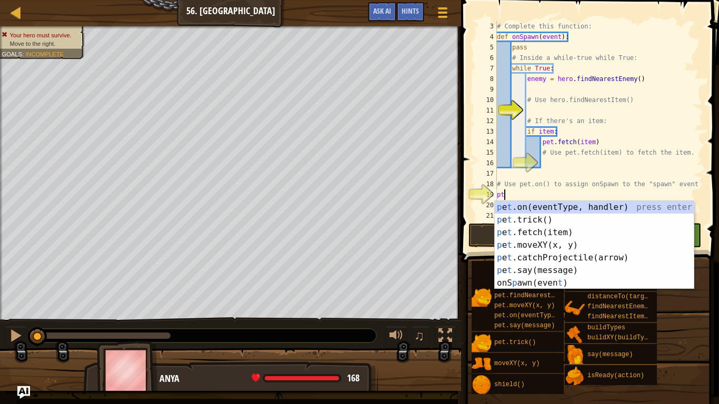
scroll to position [5, 1]
click at [568, 212] on div "p e t .on(eventType, handler) press enter p e t .trick() press enter p e t .fet…" at bounding box center [594, 258] width 199 height 114
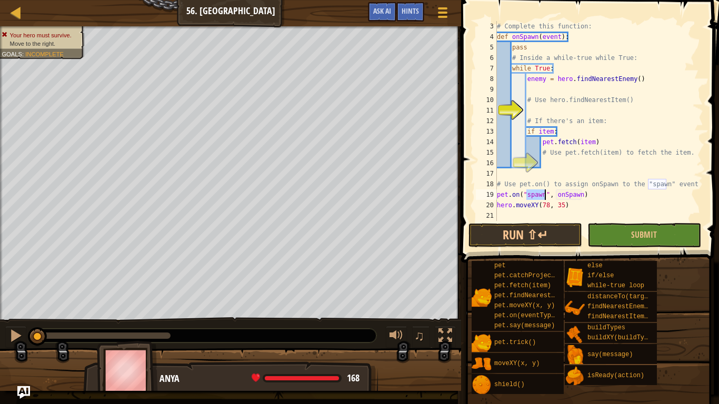
click at [569, 196] on div "# Complete this function: def onSpawn ( event ) : pass # Inside a while-true wh…" at bounding box center [599, 131] width 208 height 221
click at [563, 236] on button "Run ⇧↵" at bounding box center [526, 235] width 114 height 24
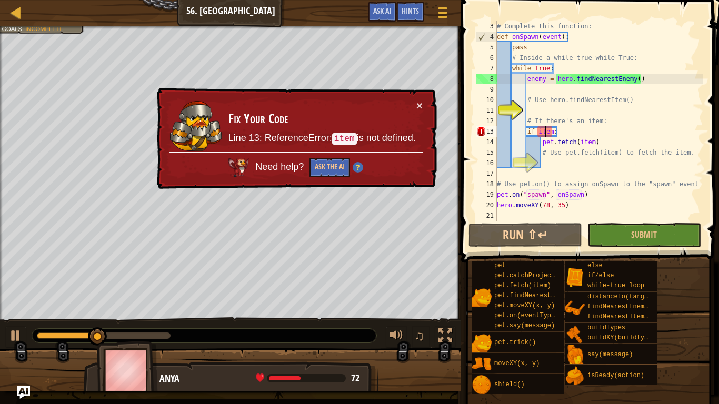
click at [546, 131] on div "# Complete this function: def onSpawn ( event ) : pass # Inside a while-true wh…" at bounding box center [599, 131] width 208 height 221
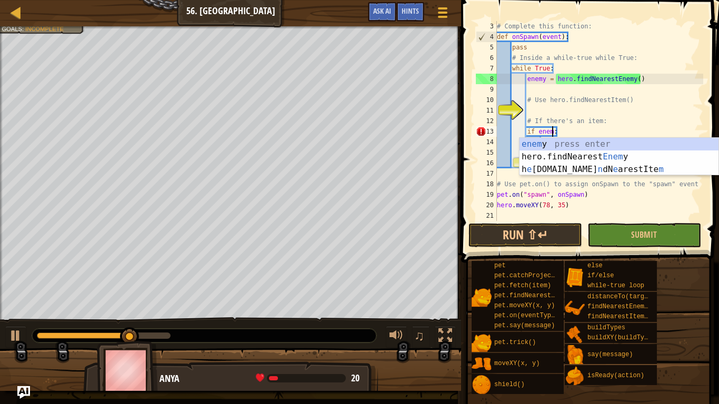
scroll to position [5, 8]
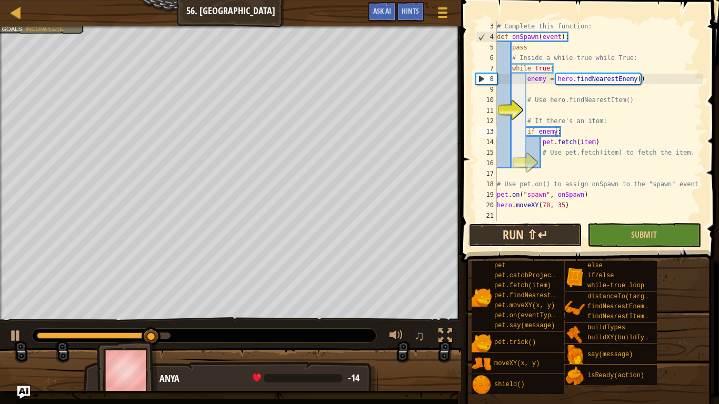
click at [535, 234] on button "Run ⇧↵" at bounding box center [526, 235] width 114 height 24
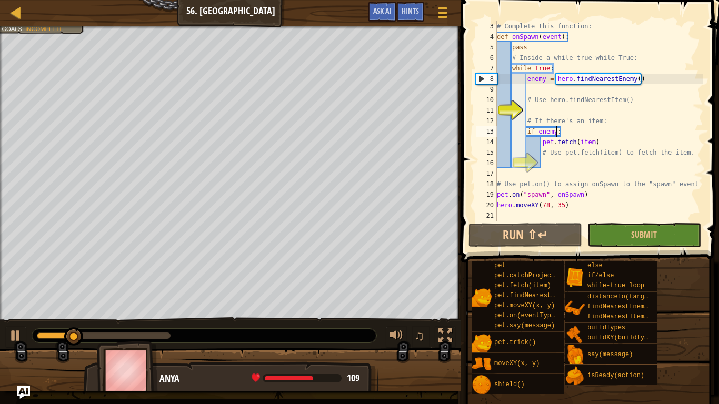
click at [552, 131] on div "# Complete this function: def onSpawn ( event ) : pass # Inside a while-true wh…" at bounding box center [599, 131] width 208 height 221
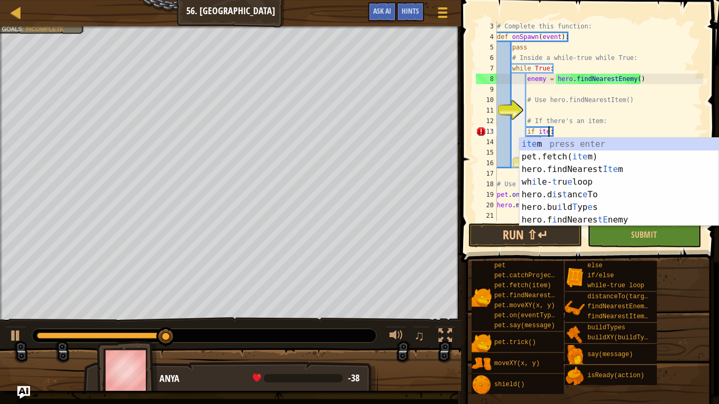
type textarea "if item:"
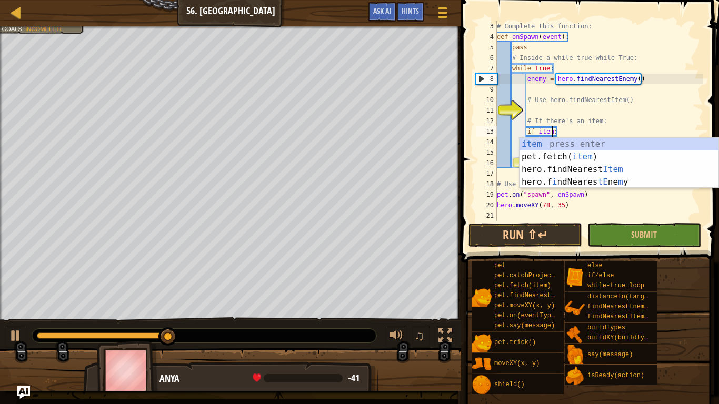
scroll to position [5, 8]
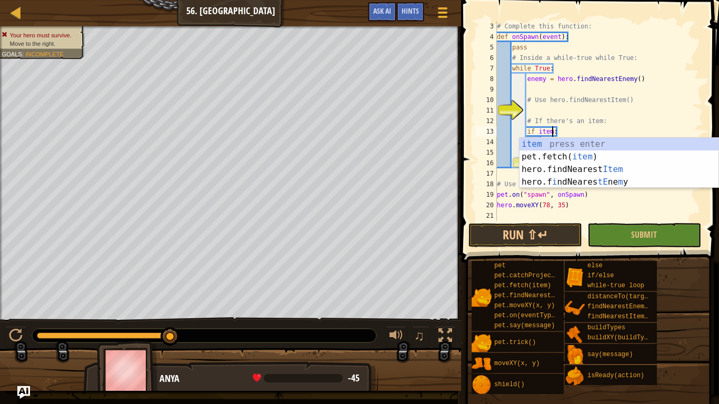
click at [552, 86] on div "# Complete this function: def onSpawn ( event ) : pass # Inside a while-true wh…" at bounding box center [599, 131] width 208 height 221
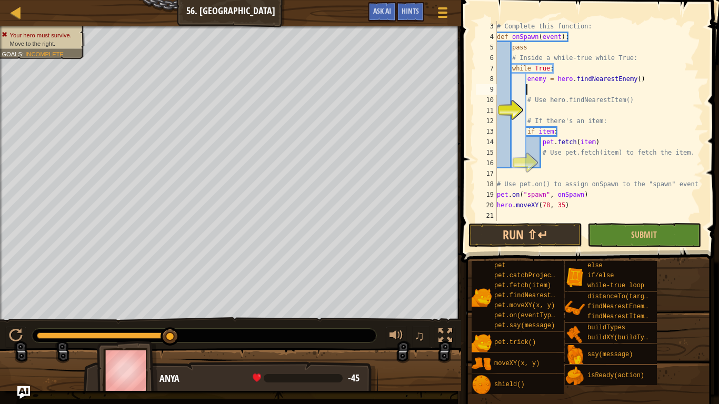
scroll to position [5, 4]
click at [545, 75] on div "# Complete this function: def onSpawn ( event ) : pass # Inside a while-true wh…" at bounding box center [599, 131] width 208 height 221
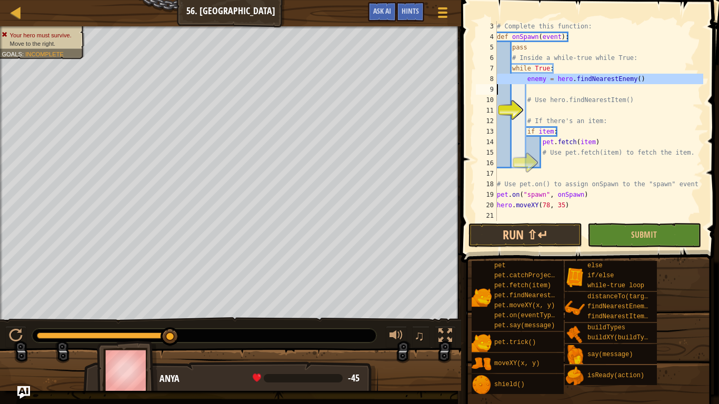
click at [559, 96] on div "# Complete this function: def onSpawn ( event ) : pass # Inside a while-true wh…" at bounding box center [599, 131] width 208 height 221
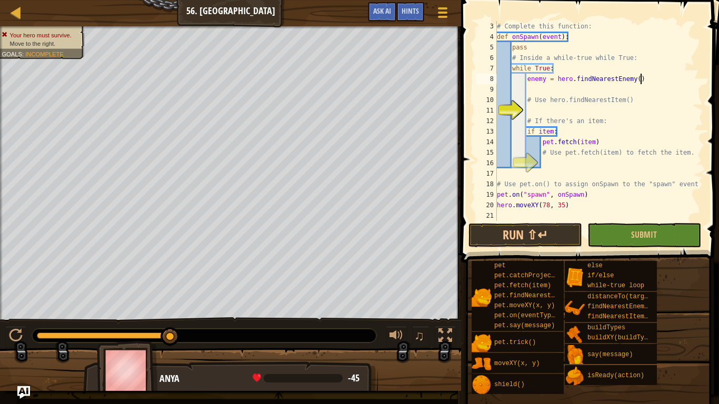
click at [661, 79] on div "# Complete this function: def onSpawn ( event ) : pass # Inside a while-true wh…" at bounding box center [599, 131] width 208 height 221
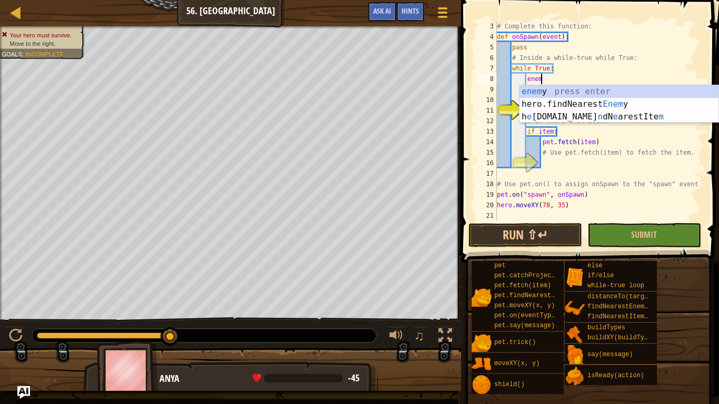
type textarea "e"
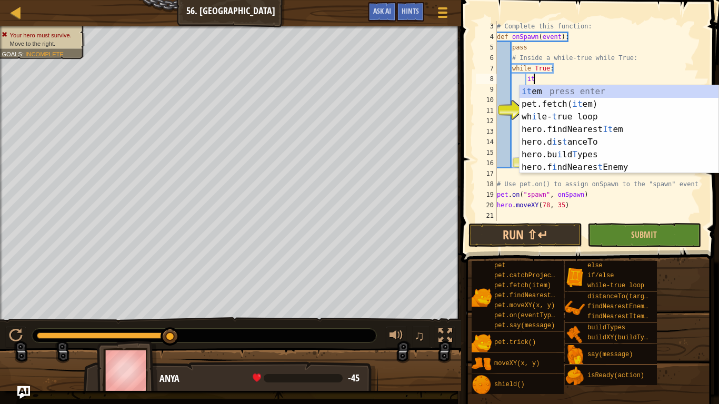
type textarea "item"
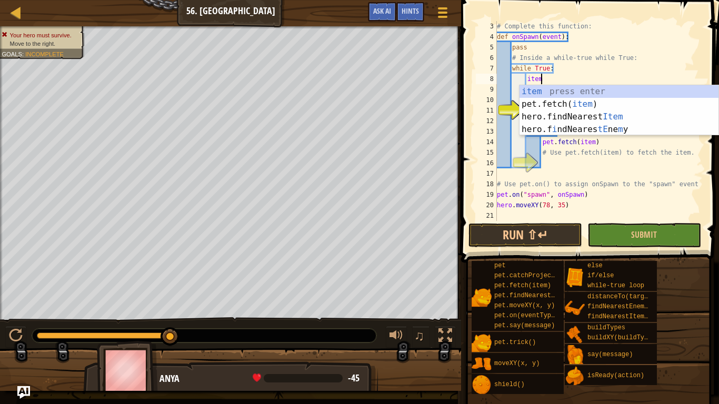
scroll to position [5, 6]
click at [640, 116] on div "item press enter pet.fetch( item ) press enter hero.findNearest Item press ente…" at bounding box center [619, 123] width 199 height 76
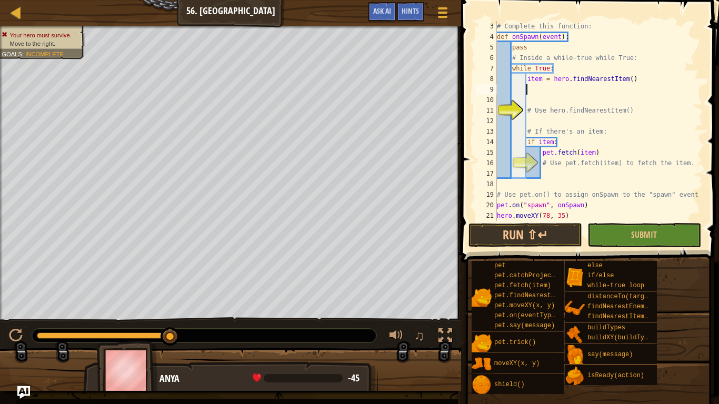
scroll to position [5, 4]
click at [549, 241] on button "Run ⇧↵" at bounding box center [526, 235] width 114 height 24
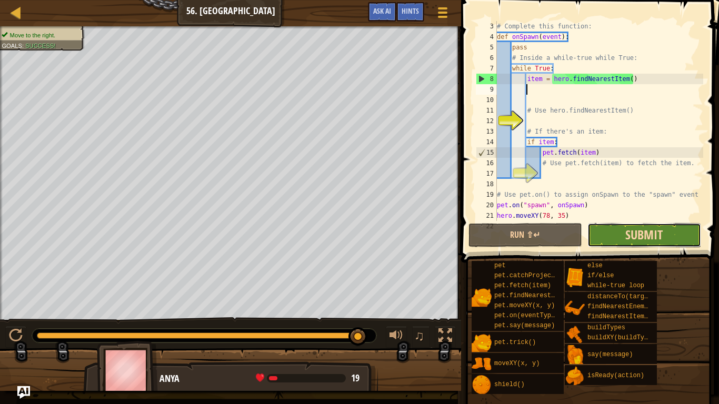
click at [642, 229] on span "Submit" at bounding box center [643, 234] width 37 height 17
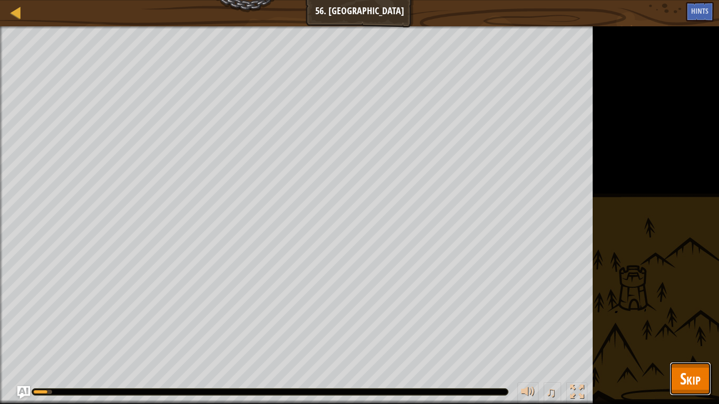
click at [679, 340] on button "Skip" at bounding box center [691, 379] width 42 height 34
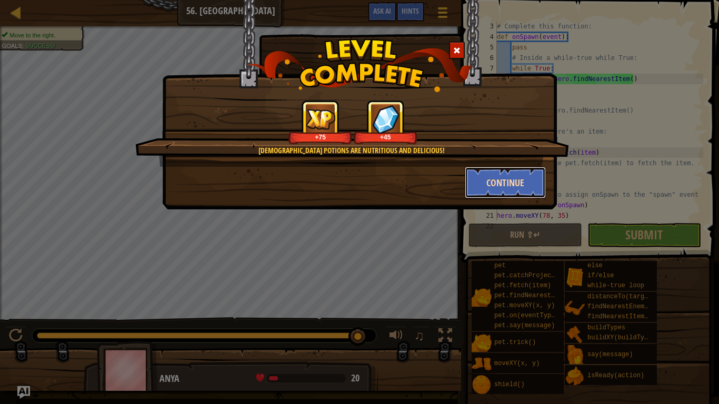
click at [512, 179] on button "Continue" at bounding box center [506, 183] width 82 height 32
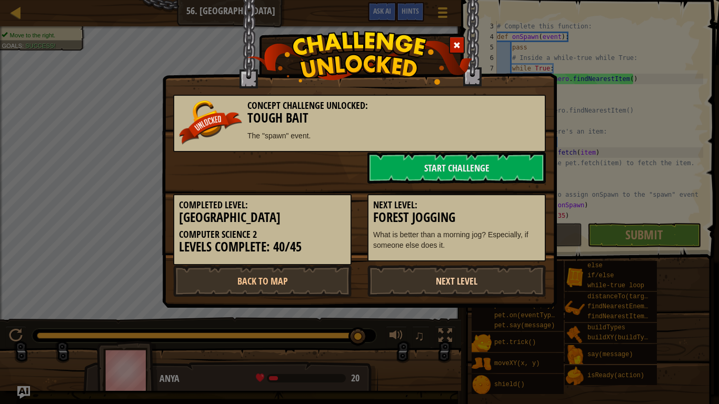
click at [409, 285] on link "Next Level" at bounding box center [456, 281] width 178 height 32
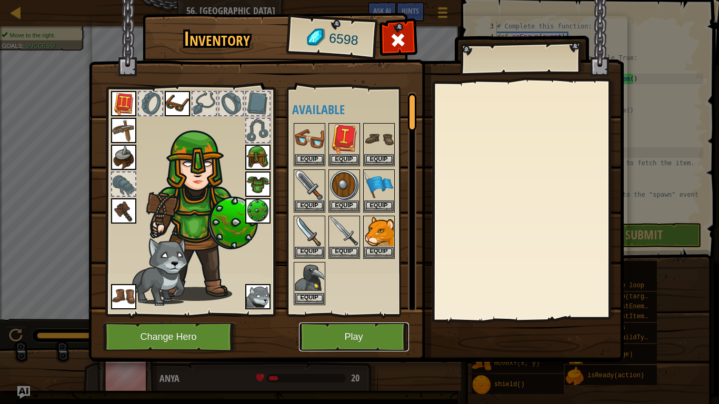
click at [337, 339] on button "Play" at bounding box center [354, 337] width 110 height 29
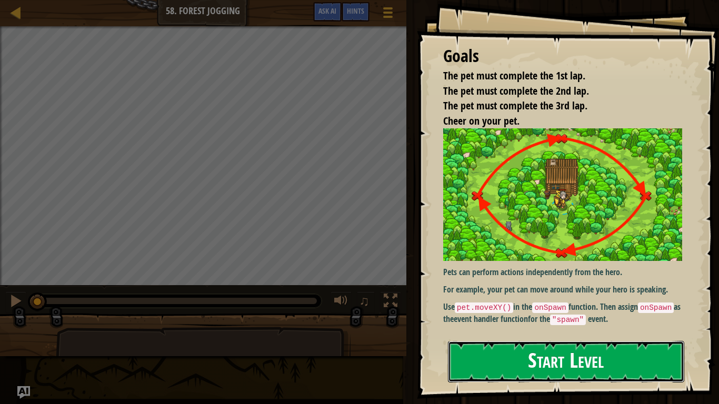
click at [532, 340] on button "Start Level" at bounding box center [566, 362] width 236 height 42
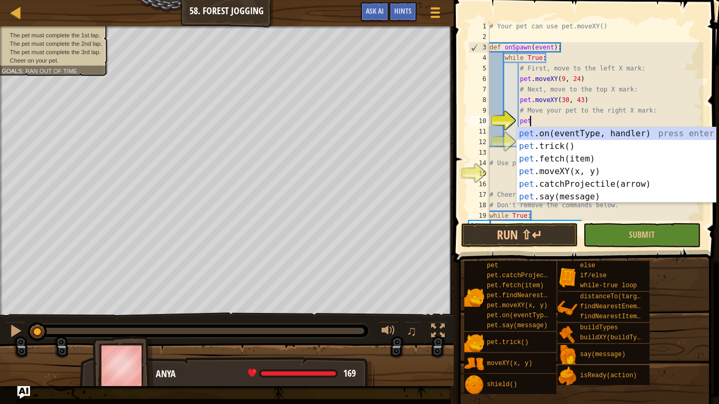
scroll to position [5, 5]
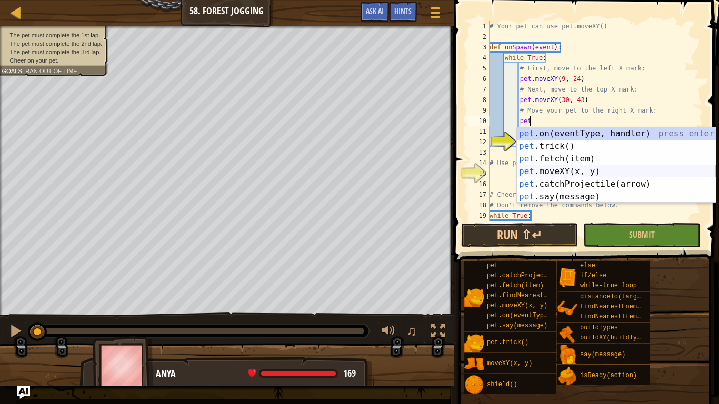
click at [558, 172] on div "pet .on(eventType, handler) press enter pet .trick() press enter pet .fetch(ite…" at bounding box center [616, 177] width 199 height 101
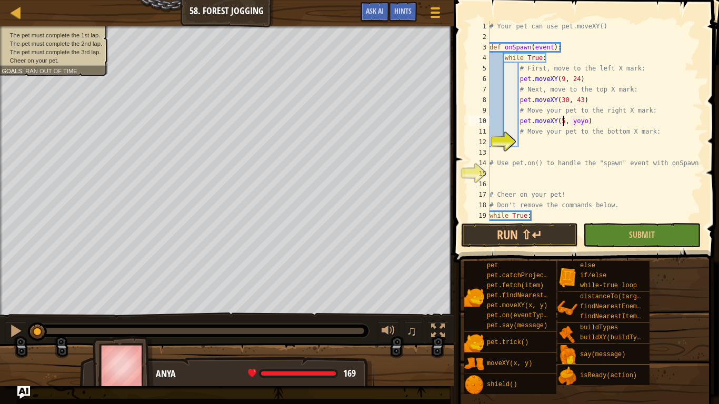
scroll to position [5, 11]
click at [585, 127] on div "# Your pet can use pet.moveXY() def onSpawn ( event ) : while True : # First, m…" at bounding box center [596, 131] width 216 height 221
click at [583, 123] on div "# Your pet can use pet.moveXY() def onSpawn ( event ) : while True : # First, m…" at bounding box center [596, 131] width 216 height 221
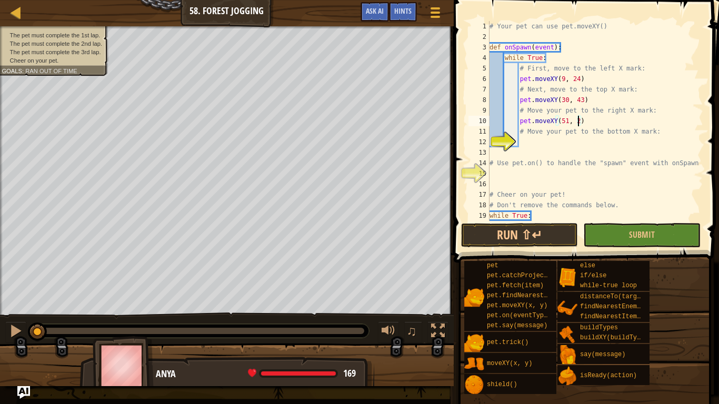
type textarea "pet.moveXY(51, 24)"
click at [572, 143] on div "# Your pet can use pet.moveXY() def onSpawn ( event ) : while True : # First, m…" at bounding box center [596, 131] width 216 height 221
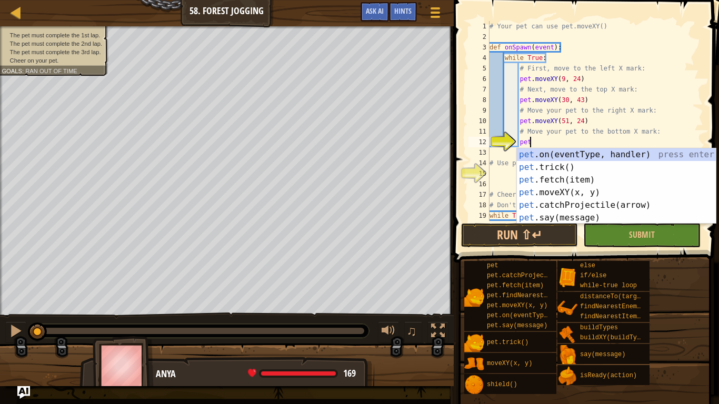
scroll to position [5, 5]
click at [585, 194] on div "pet .on(eventType, handler) press enter pet .trick() press enter pet .fetch(ite…" at bounding box center [616, 198] width 199 height 101
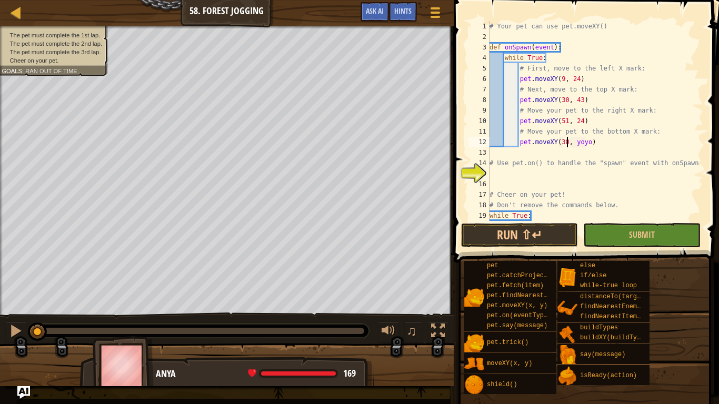
scroll to position [5, 11]
type textarea "pet.moveXY(30, 5)"
click at [500, 175] on div "# Your pet can use pet.moveXY() def onSpawn ( event ) : while True : # First, m…" at bounding box center [596, 131] width 216 height 221
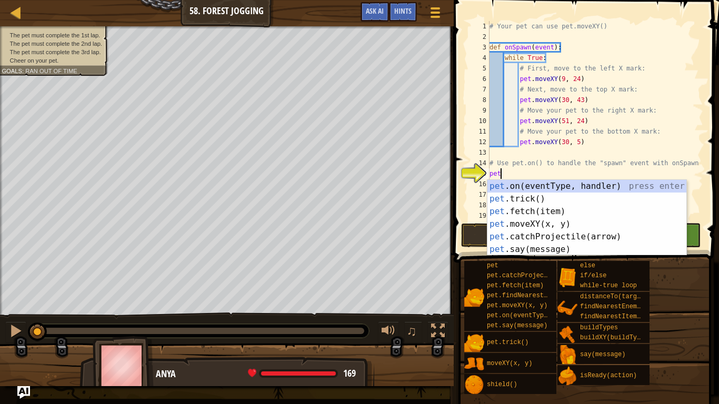
scroll to position [5, 1]
click at [554, 188] on div "pet .on(eventType, handler) press enter pet .trick() press enter pet .fetch(ite…" at bounding box center [587, 230] width 199 height 101
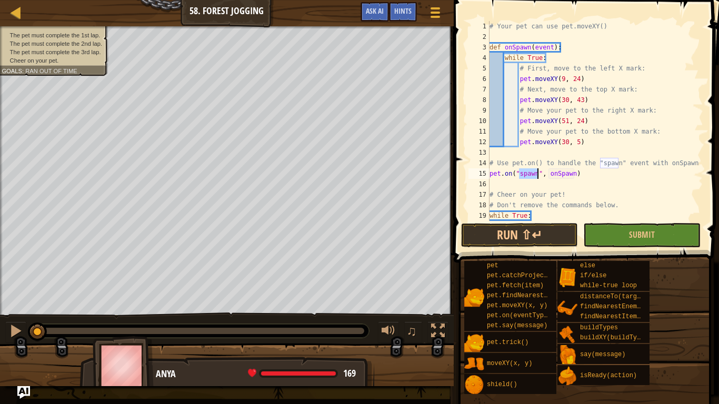
click at [564, 177] on div "# Your pet can use pet.moveXY() def onSpawn ( event ) : while True : # First, m…" at bounding box center [596, 131] width 216 height 221
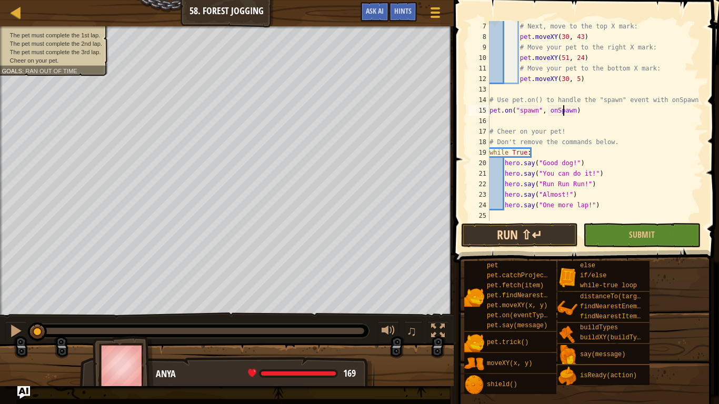
type textarea "pet.on("spawn", onSpawn)"
click at [565, 238] on button "Run ⇧↵" at bounding box center [519, 235] width 117 height 24
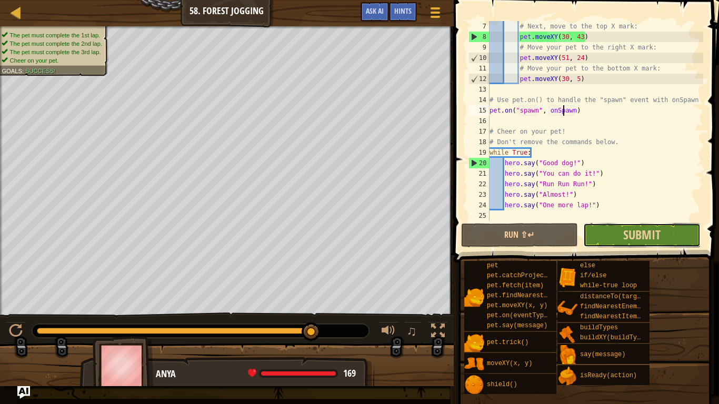
click at [639, 246] on button "Submit" at bounding box center [641, 235] width 117 height 24
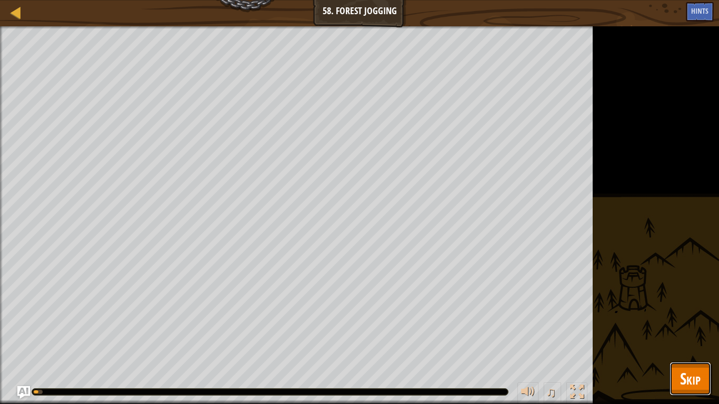
click at [680, 340] on span "Skip" at bounding box center [690, 379] width 21 height 22
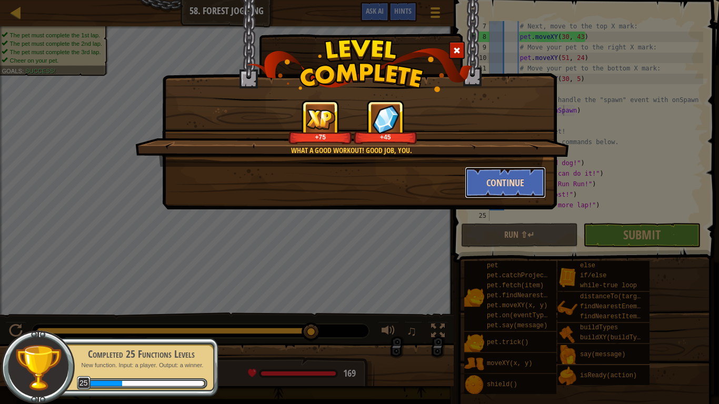
click at [495, 177] on button "Continue" at bounding box center [506, 183] width 82 height 32
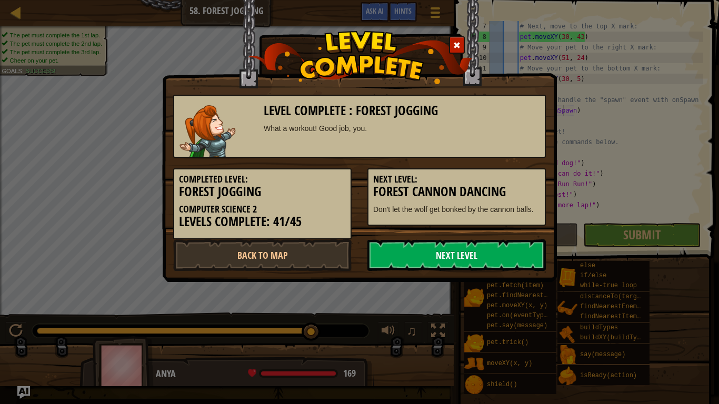
click at [488, 255] on link "Next Level" at bounding box center [456, 256] width 178 height 32
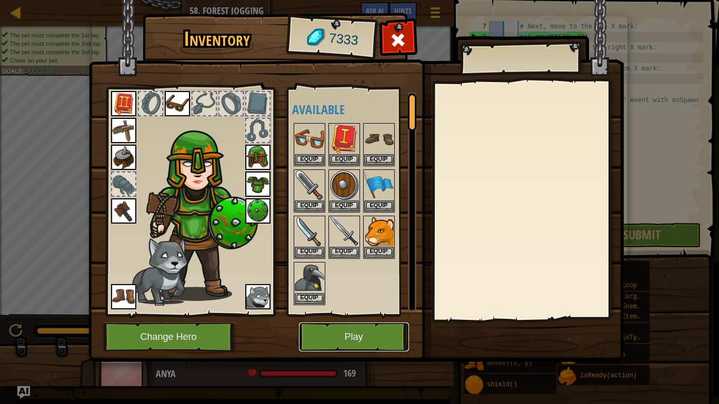
click at [361, 340] on button "Play" at bounding box center [354, 337] width 110 height 29
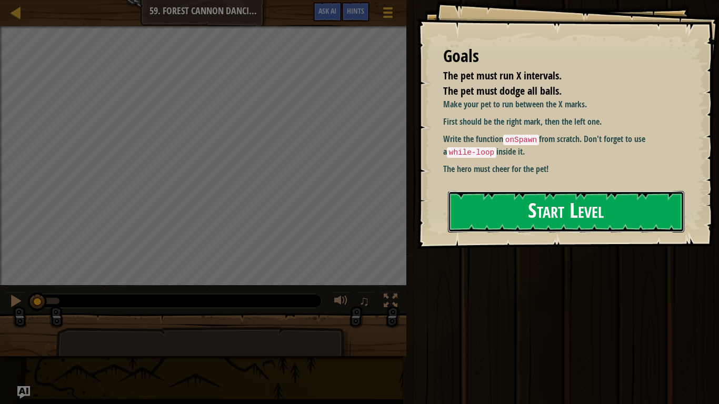
click at [560, 202] on button "Start Level" at bounding box center [566, 212] width 236 height 42
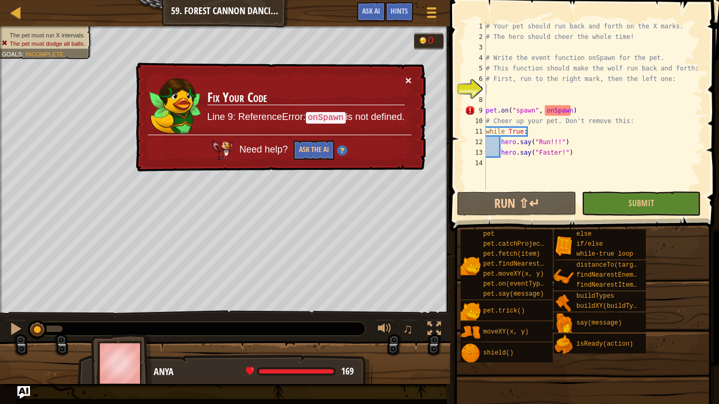
click at [408, 80] on button "×" at bounding box center [408, 80] width 6 height 11
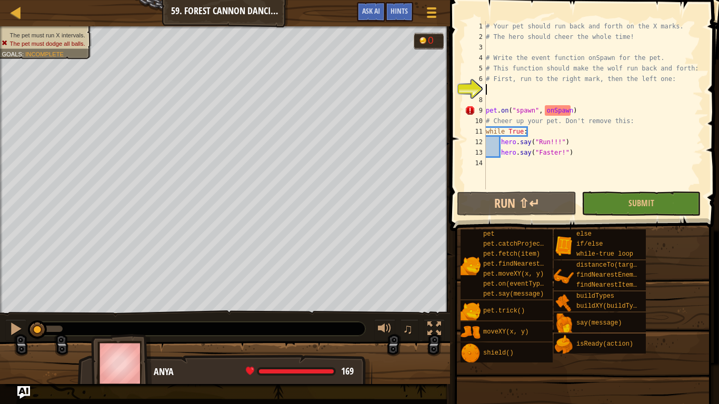
click at [549, 111] on div "# Your pet should run back and forth on the X marks. # The hero should cheer th…" at bounding box center [594, 116] width 220 height 190
click at [501, 207] on button "Run ⇧↵" at bounding box center [516, 204] width 119 height 24
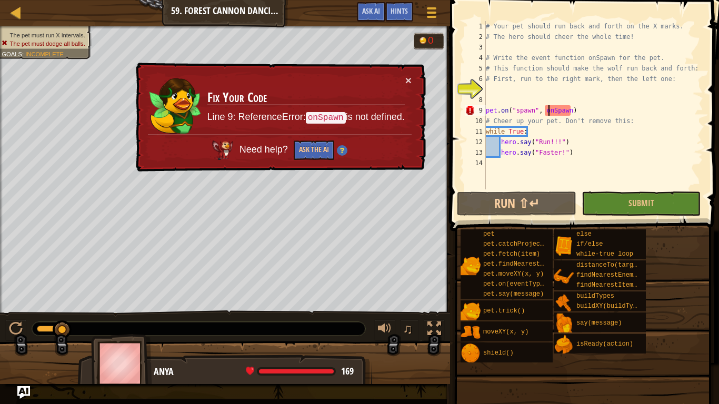
click at [564, 114] on div "# Your pet should run back and forth on the X marks. # The hero should cheer th…" at bounding box center [594, 116] width 220 height 190
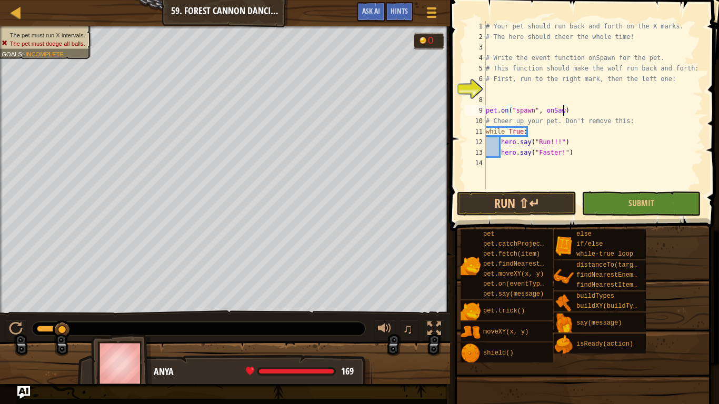
scroll to position [5, 11]
type textarea "pet.on("spawn", onSpawn)"
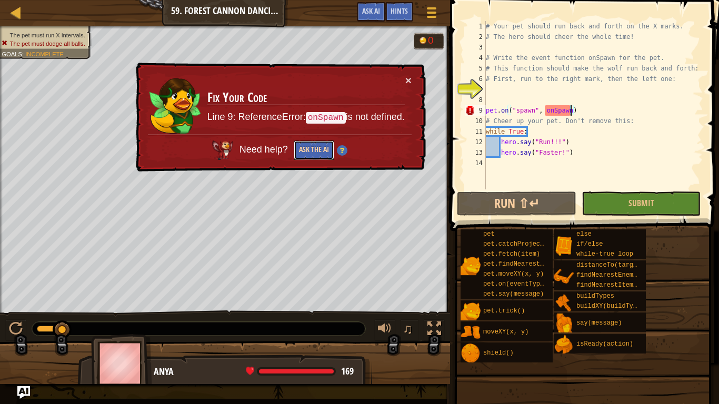
click at [319, 153] on button "Ask the AI" at bounding box center [314, 150] width 41 height 19
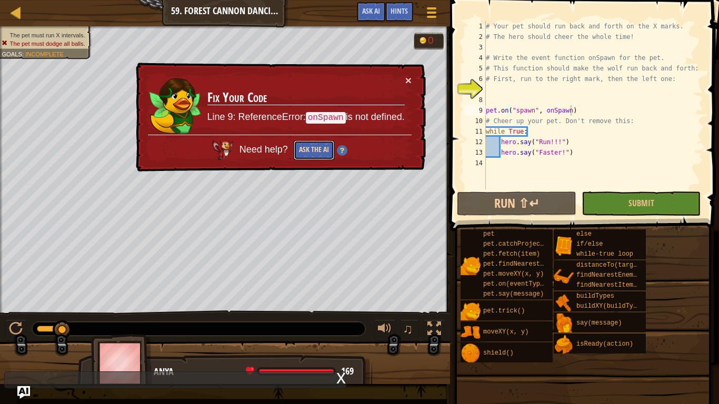
click at [322, 155] on button "Ask the AI" at bounding box center [314, 150] width 41 height 19
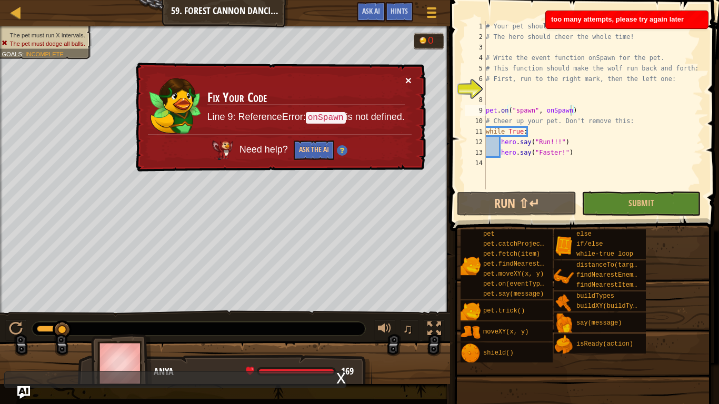
click at [410, 77] on button "×" at bounding box center [408, 80] width 6 height 11
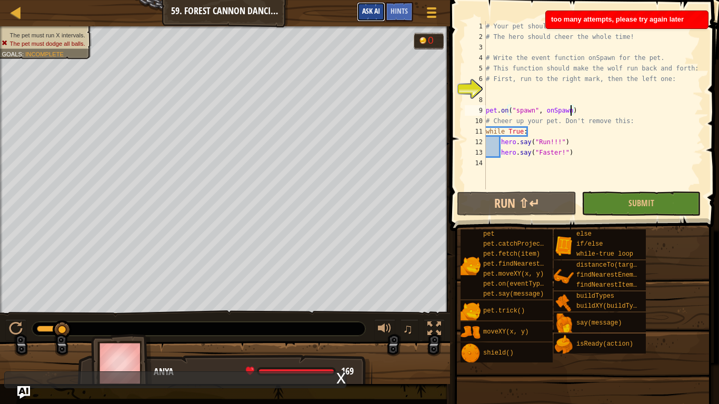
click at [378, 10] on span "Ask AI" at bounding box center [371, 11] width 18 height 10
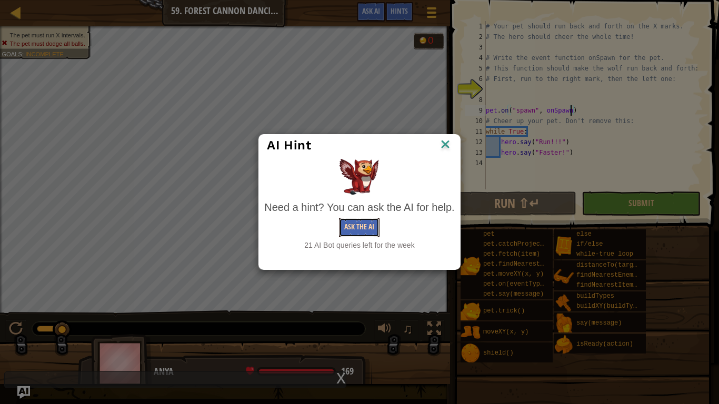
click at [371, 223] on button "Ask the AI" at bounding box center [359, 227] width 41 height 19
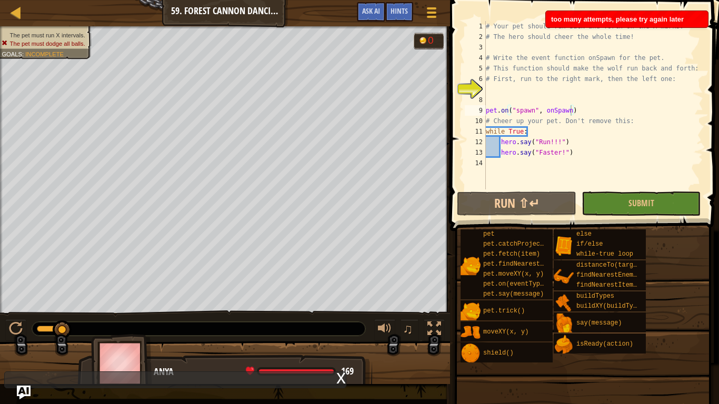
click at [25, 340] on img "Ask AI" at bounding box center [24, 393] width 14 height 14
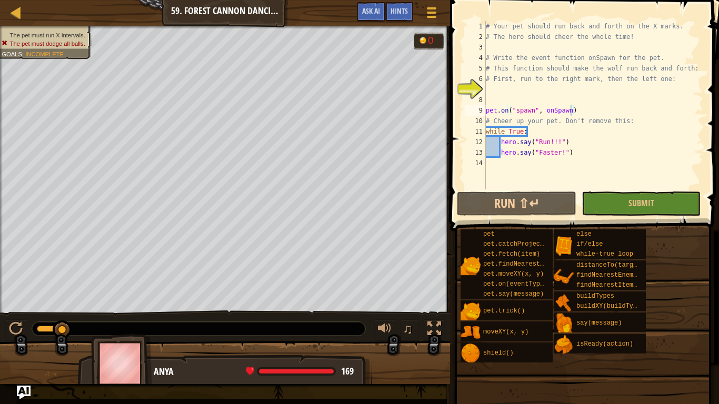
click at [25, 340] on img "Ask AI" at bounding box center [24, 393] width 14 height 14
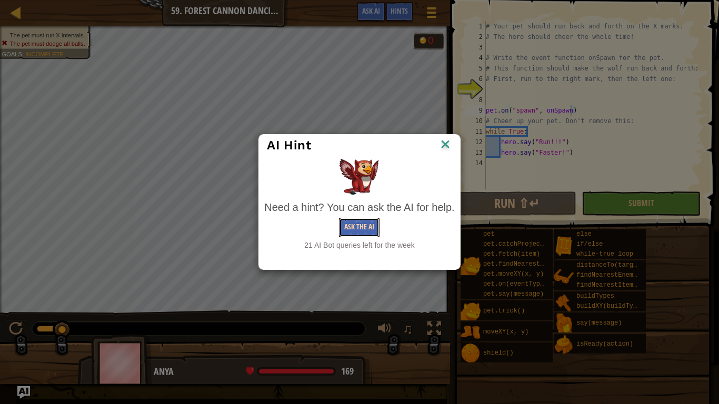
click at [365, 225] on button "Ask the AI" at bounding box center [359, 227] width 41 height 19
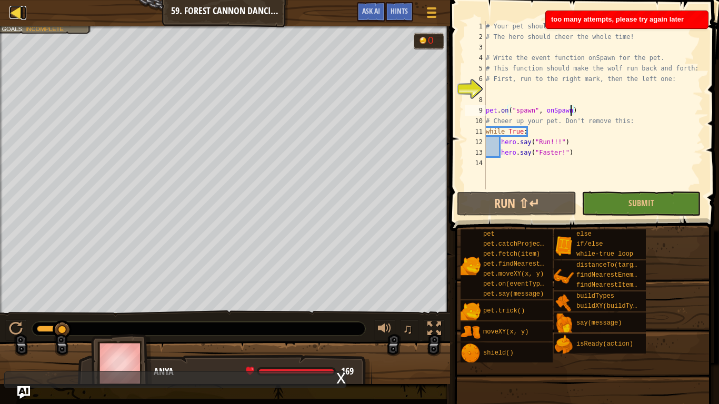
click at [15, 13] on div at bounding box center [15, 12] width 13 height 13
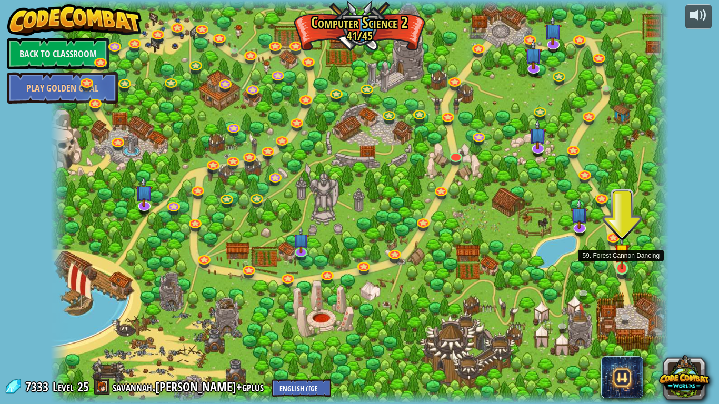
click at [623, 269] on img at bounding box center [622, 252] width 16 height 36
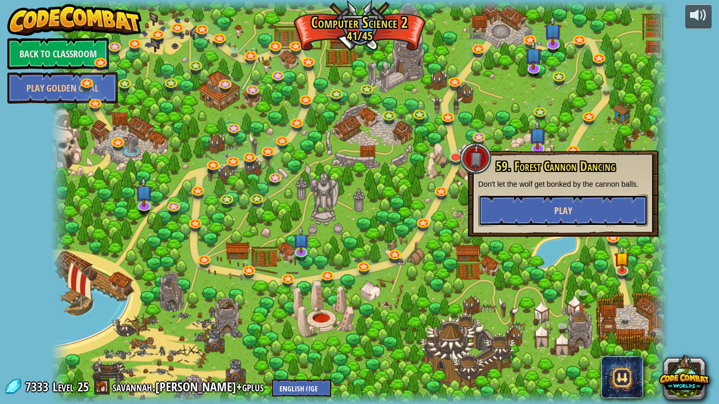
click at [603, 200] on button "Play" at bounding box center [564, 211] width 170 height 32
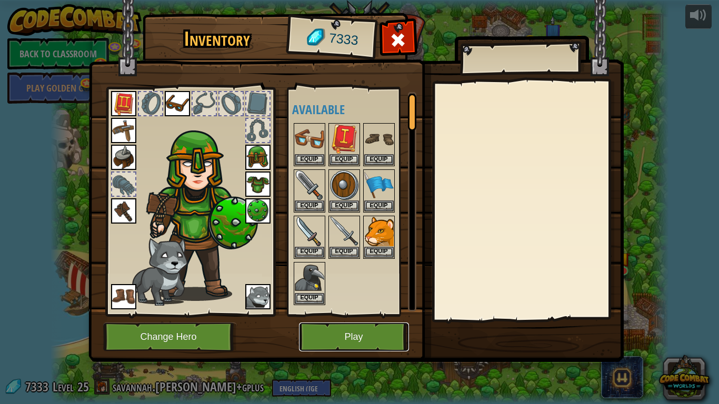
click at [380, 340] on button "Play" at bounding box center [354, 337] width 110 height 29
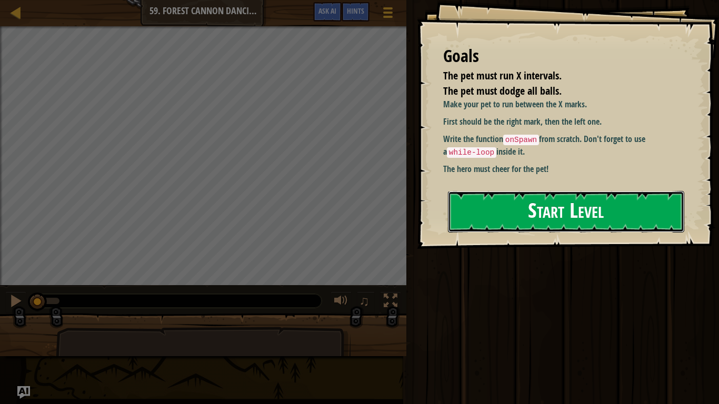
click at [522, 223] on button "Start Level" at bounding box center [566, 212] width 236 height 42
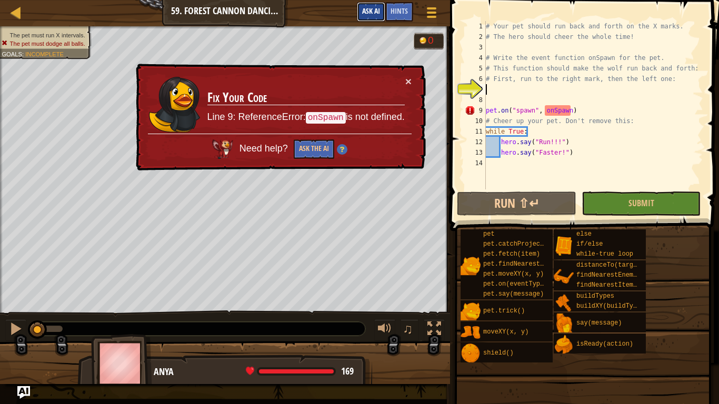
click at [375, 4] on button "Ask AI" at bounding box center [371, 11] width 28 height 19
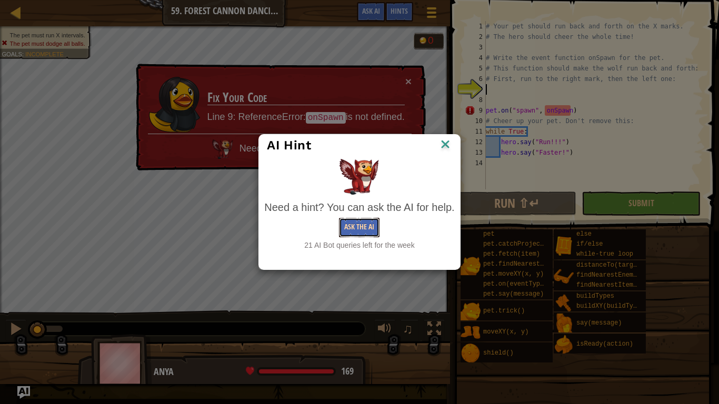
click at [361, 231] on button "Ask the AI" at bounding box center [359, 227] width 41 height 19
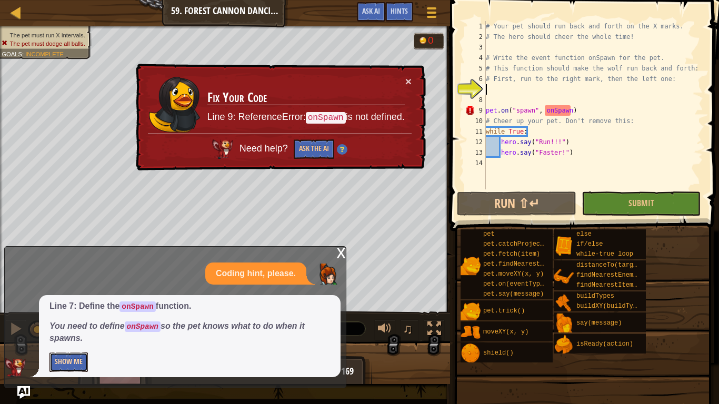
click at [75, 340] on button "Show Me" at bounding box center [68, 362] width 38 height 19
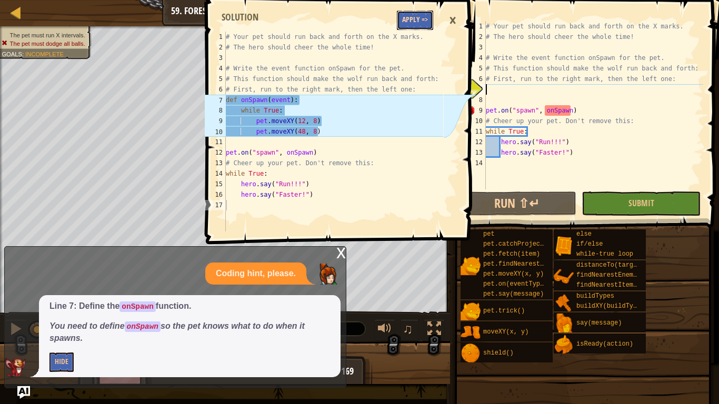
click at [421, 12] on button "Apply =>" at bounding box center [415, 20] width 36 height 19
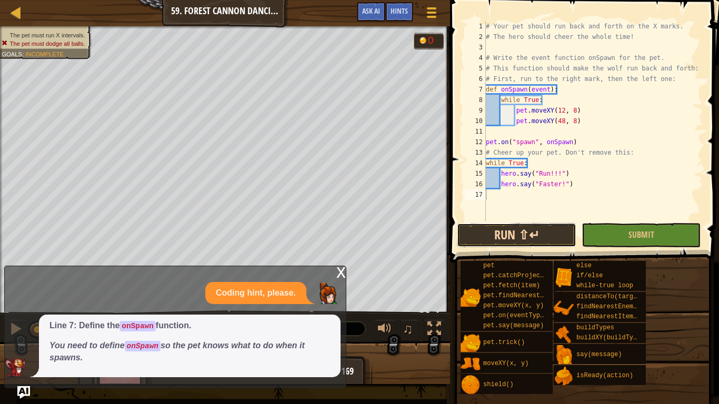
click at [502, 228] on button "Run ⇧↵" at bounding box center [516, 235] width 119 height 24
click at [341, 276] on div "x" at bounding box center [340, 271] width 9 height 11
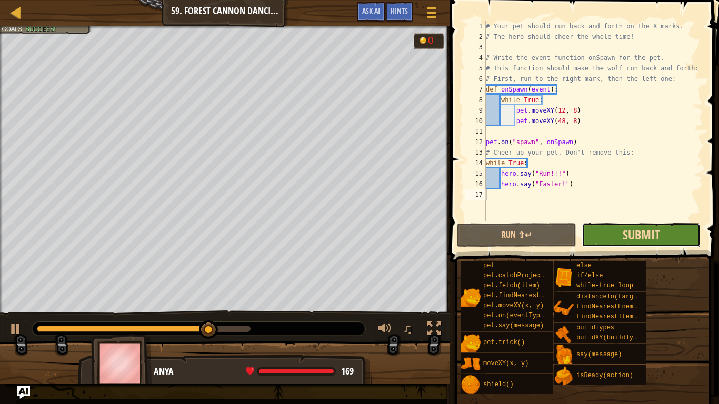
click at [636, 231] on span "Submit" at bounding box center [641, 234] width 37 height 17
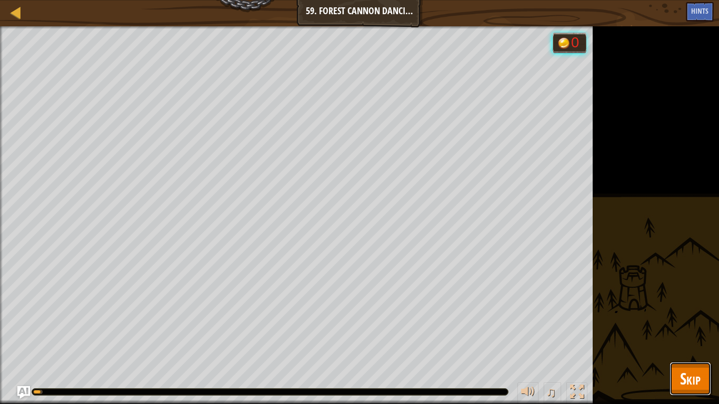
click at [693, 340] on span "Skip" at bounding box center [690, 379] width 21 height 22
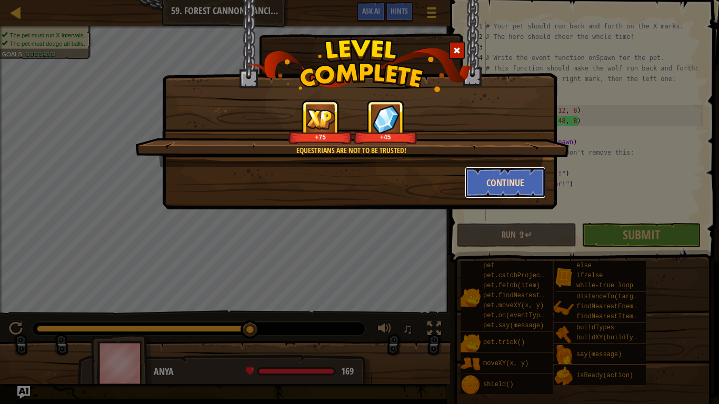
click at [527, 182] on button "Continue" at bounding box center [506, 183] width 82 height 32
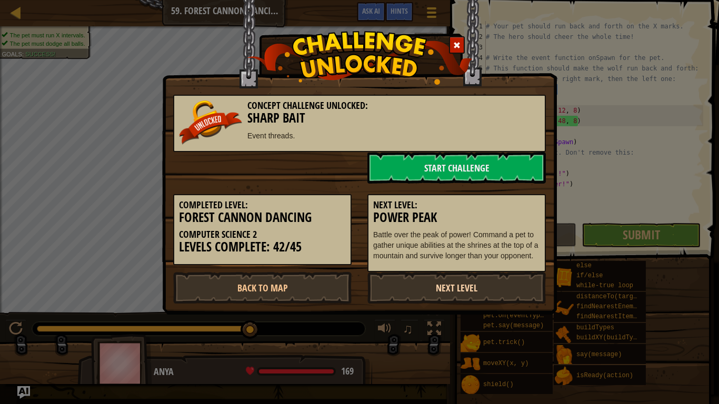
click at [460, 300] on link "Next Level" at bounding box center [456, 288] width 178 height 32
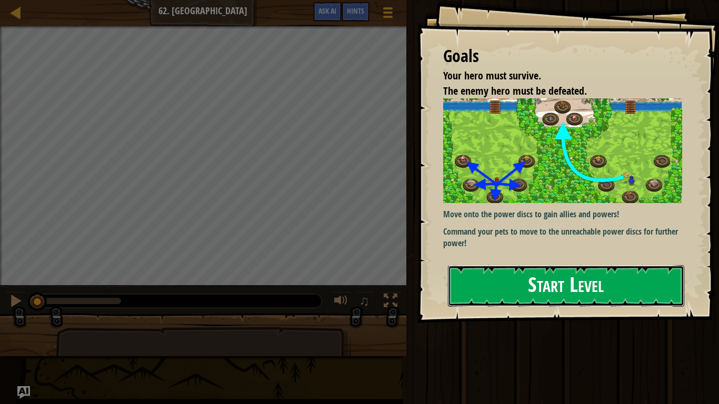
click at [465, 287] on button "Start Level" at bounding box center [566, 286] width 236 height 42
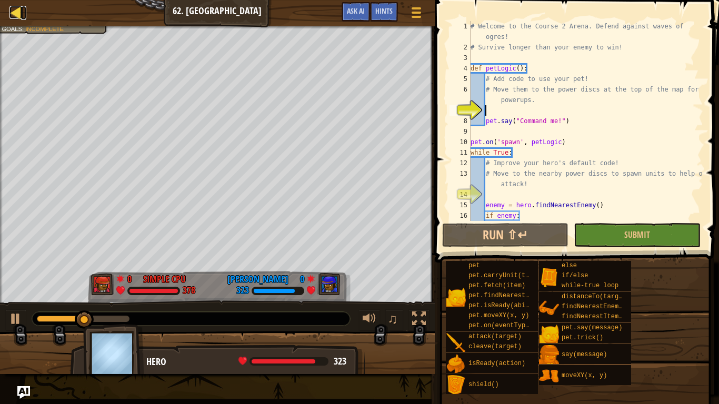
click at [10, 9] on div at bounding box center [15, 12] width 13 height 13
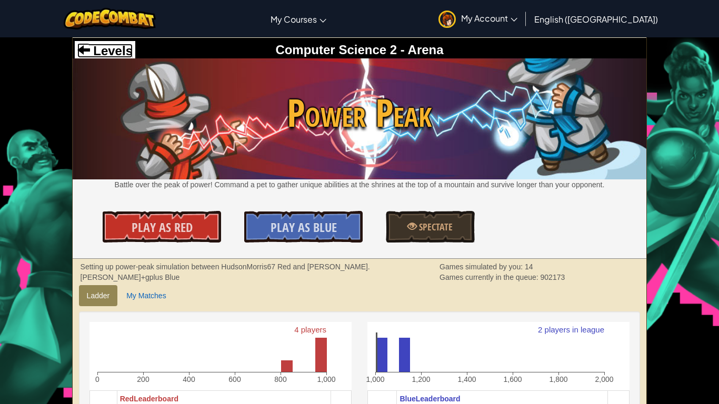
click at [112, 45] on span "Levels" at bounding box center [111, 51] width 43 height 14
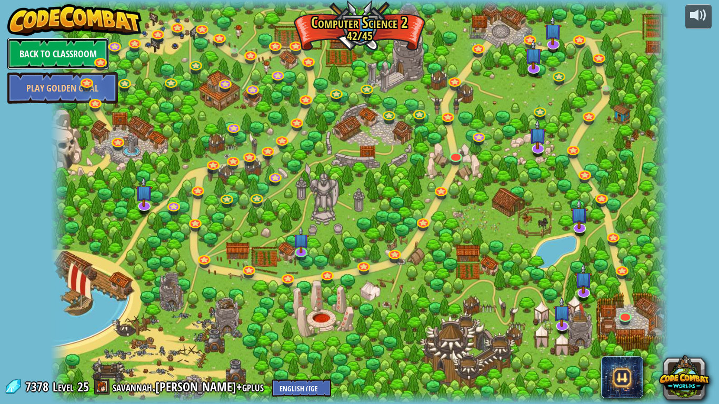
click at [72, 52] on link "Back to Classroom" at bounding box center [58, 54] width 102 height 32
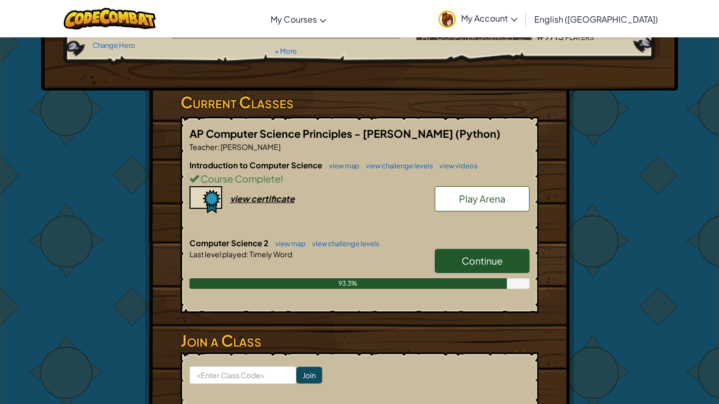
scroll to position [122, 0]
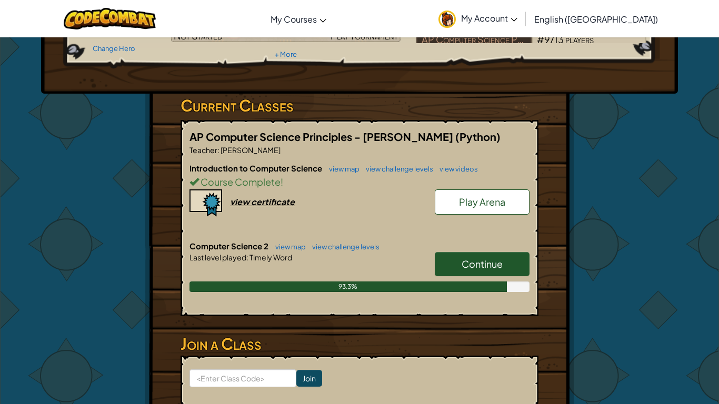
click at [466, 269] on span "Continue" at bounding box center [482, 264] width 41 height 12
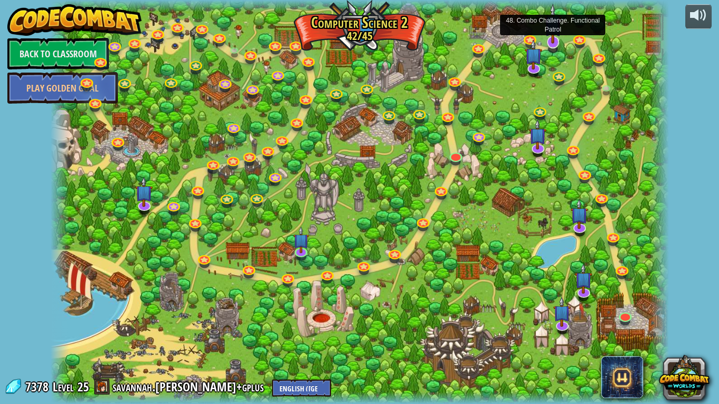
click at [553, 38] on img at bounding box center [552, 24] width 17 height 40
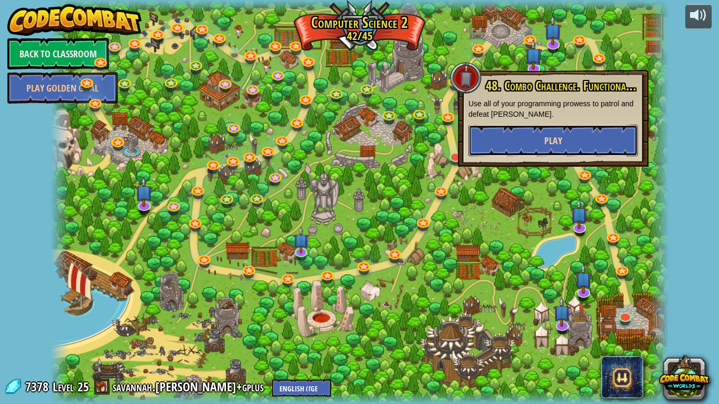
click at [553, 148] on button "Play" at bounding box center [554, 141] width 170 height 32
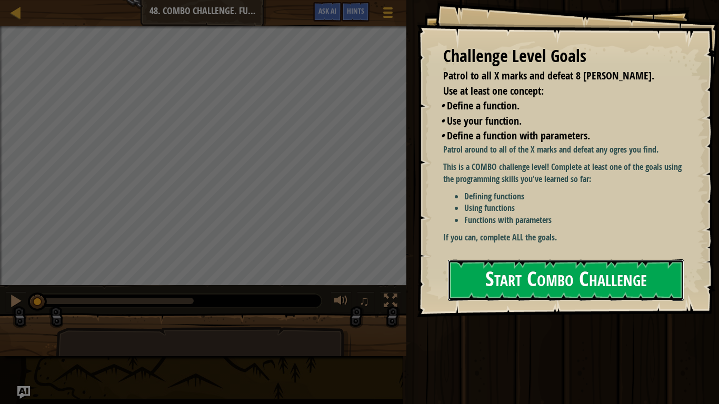
click at [540, 297] on button "Start Combo Challenge" at bounding box center [566, 281] width 236 height 42
